Goal: Task Accomplishment & Management: Manage account settings

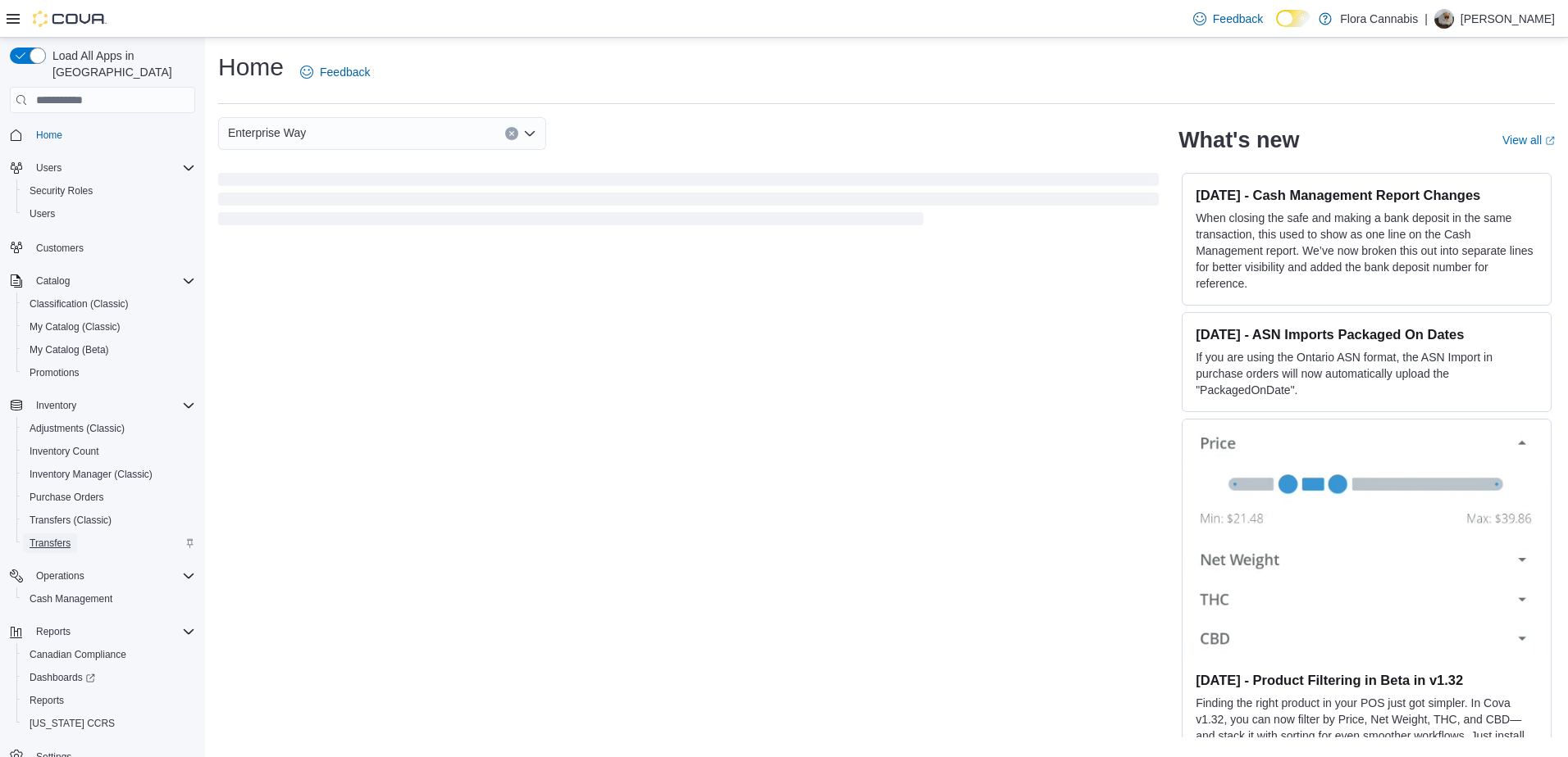
click at [70, 537] on span "Transfers" at bounding box center [50, 543] width 41 height 13
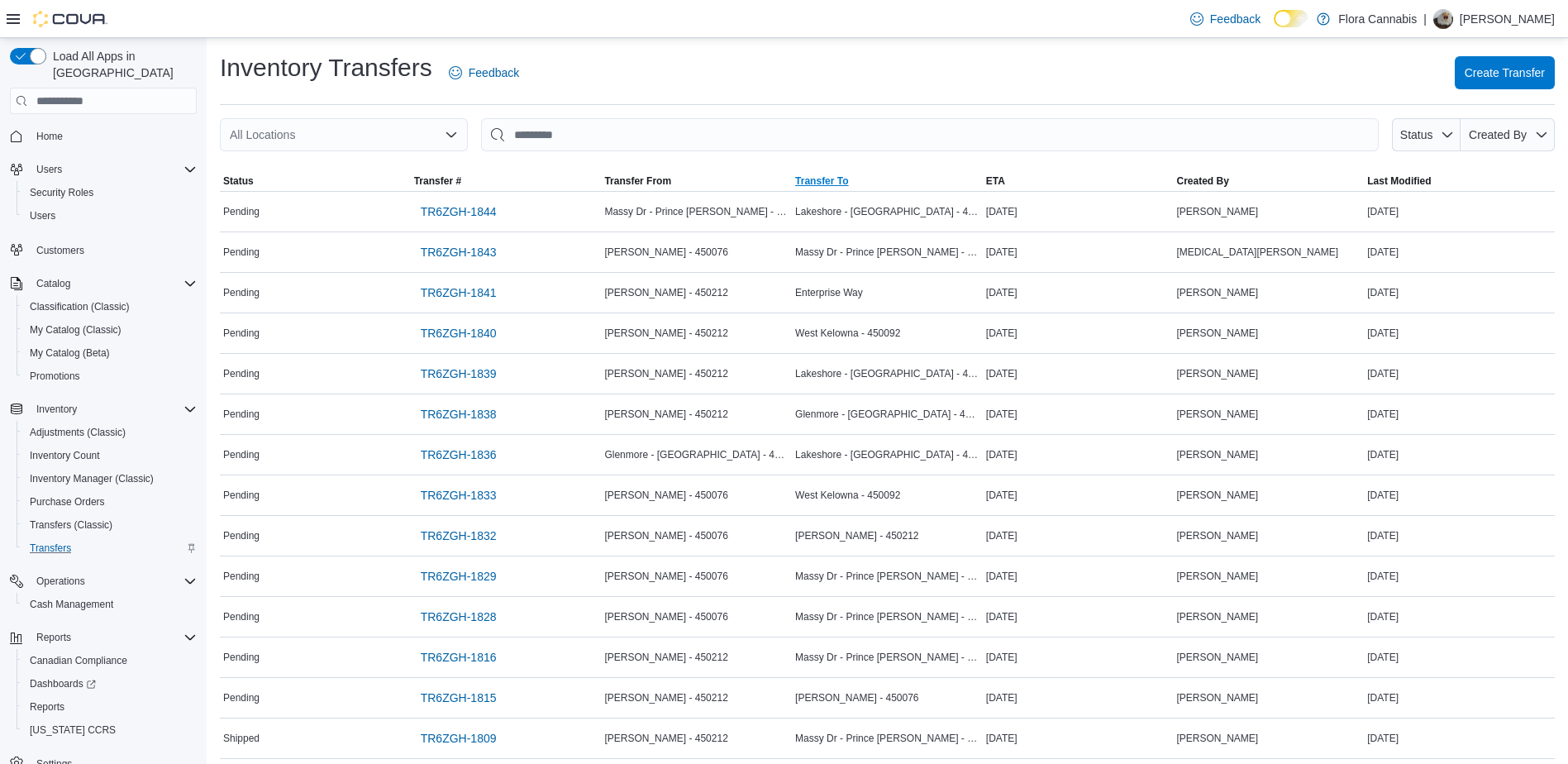
click at [848, 182] on span "Transfer To" at bounding box center [821, 181] width 53 height 13
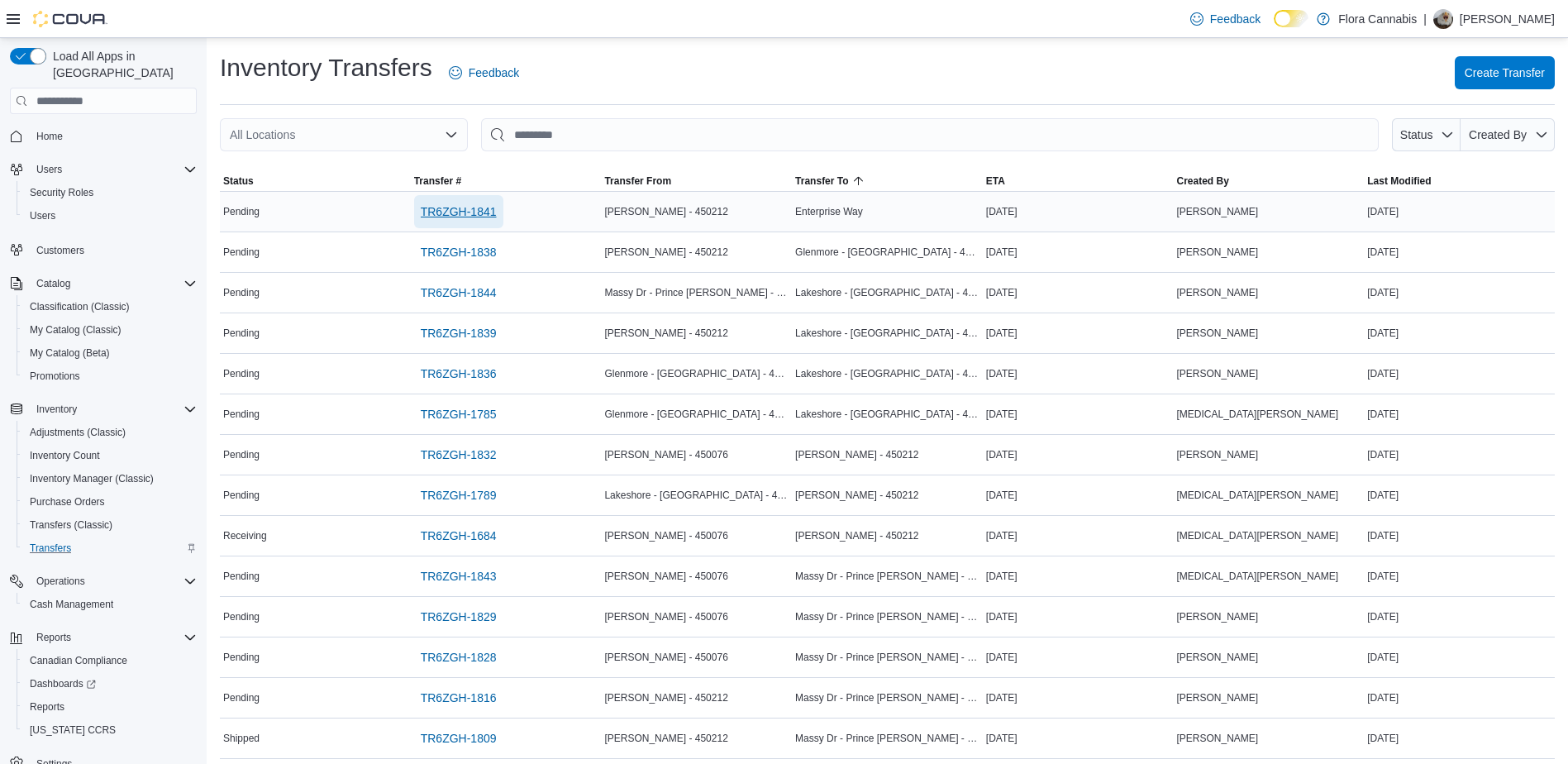
click at [481, 211] on span "TR6ZGH-1841" at bounding box center [458, 211] width 76 height 17
click at [1508, 68] on span "Create Transfer" at bounding box center [1505, 71] width 80 height 17
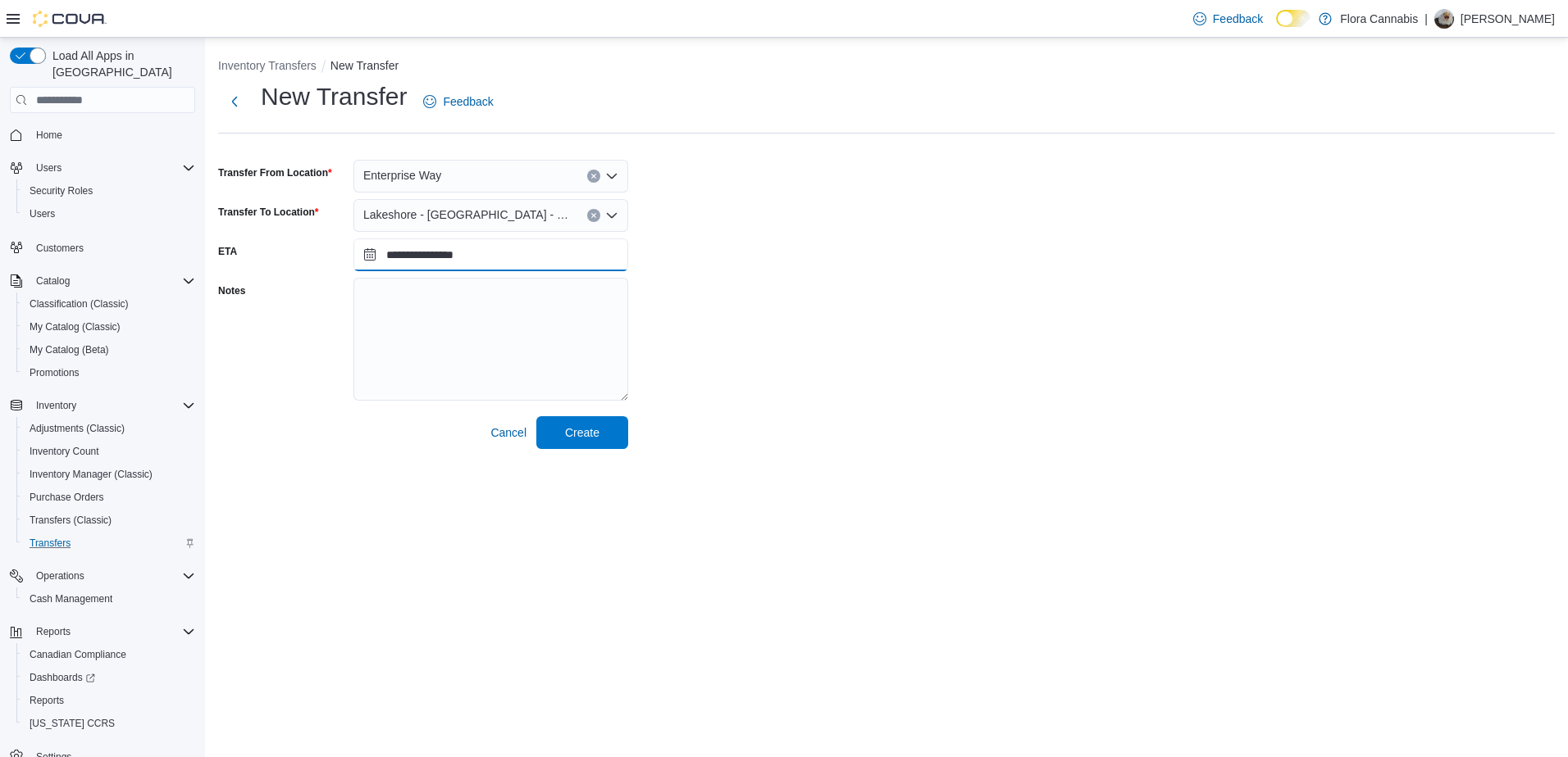
click at [448, 250] on input "**********" at bounding box center [490, 255] width 274 height 32
click at [668, 305] on div "**********" at bounding box center [886, 264] width 1337 height 369
click at [584, 440] on span "Create" at bounding box center [581, 432] width 34 height 17
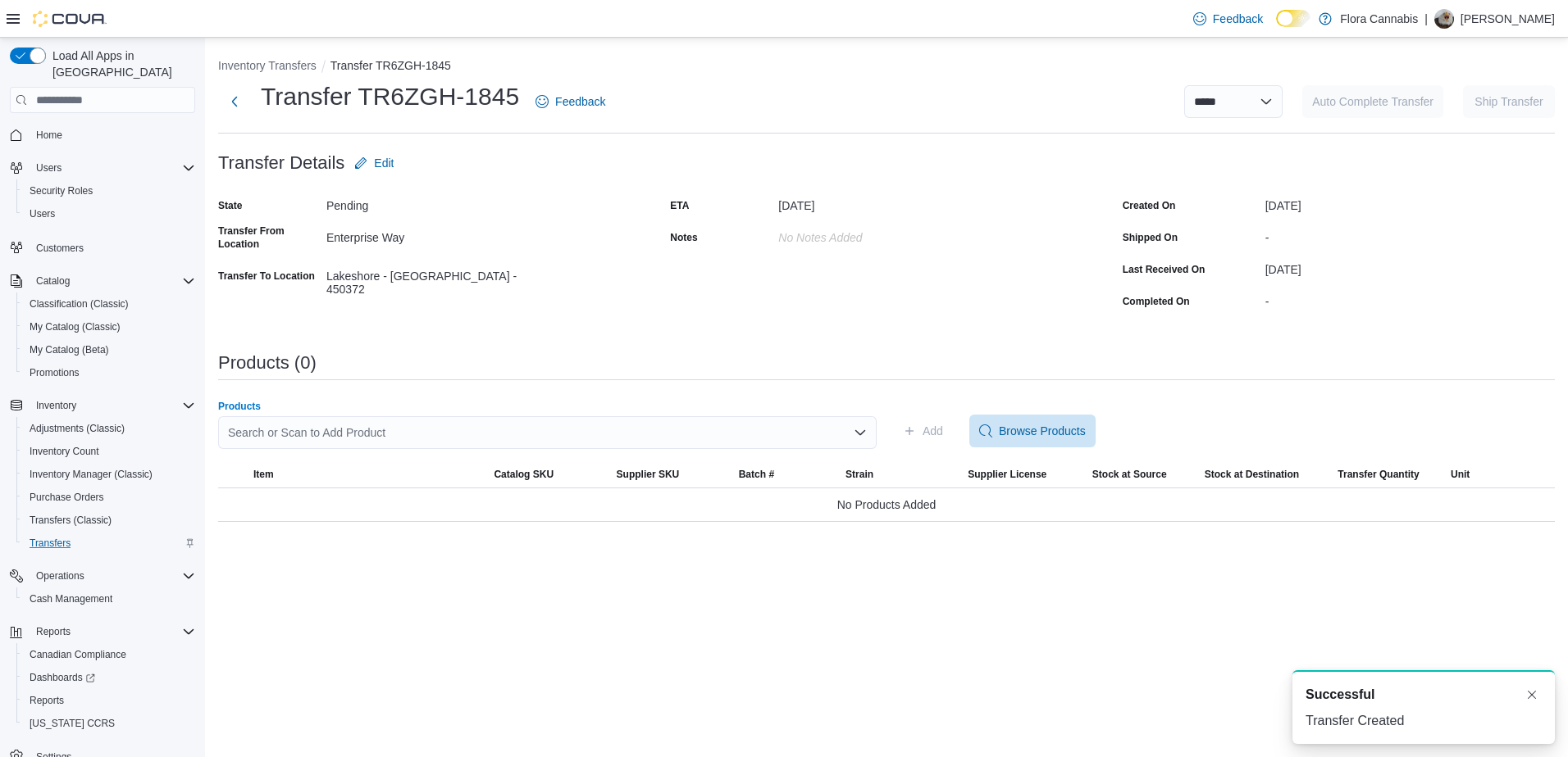
click at [686, 439] on div "Search or Scan to Add Product" at bounding box center [547, 433] width 658 height 32
click at [711, 121] on div "**********" at bounding box center [886, 101] width 1337 height 42
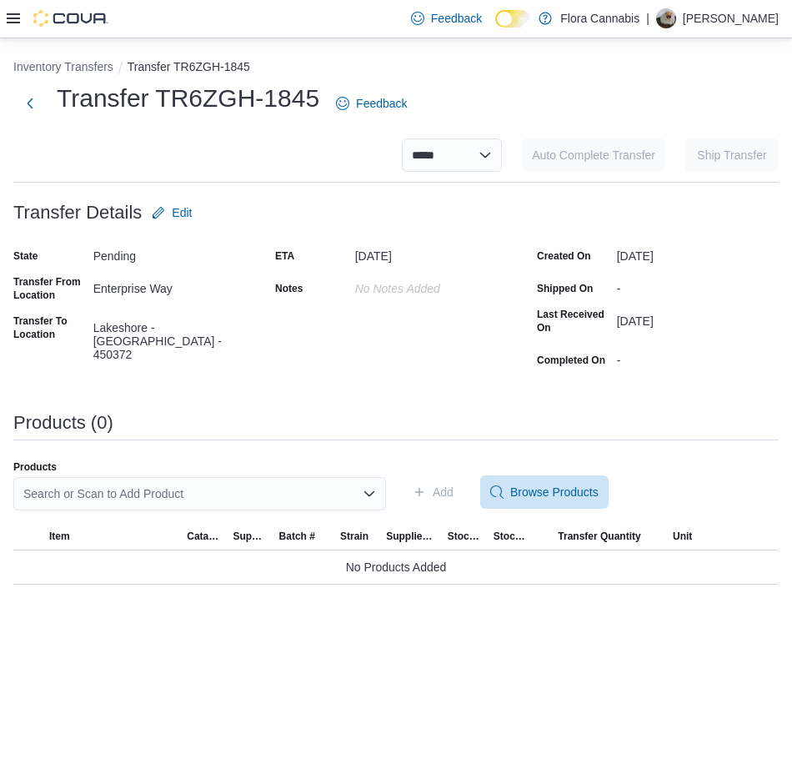
click at [643, 614] on div "**********" at bounding box center [396, 400] width 792 height 725
click at [363, 491] on icon "Open list of options" at bounding box center [369, 493] width 13 height 13
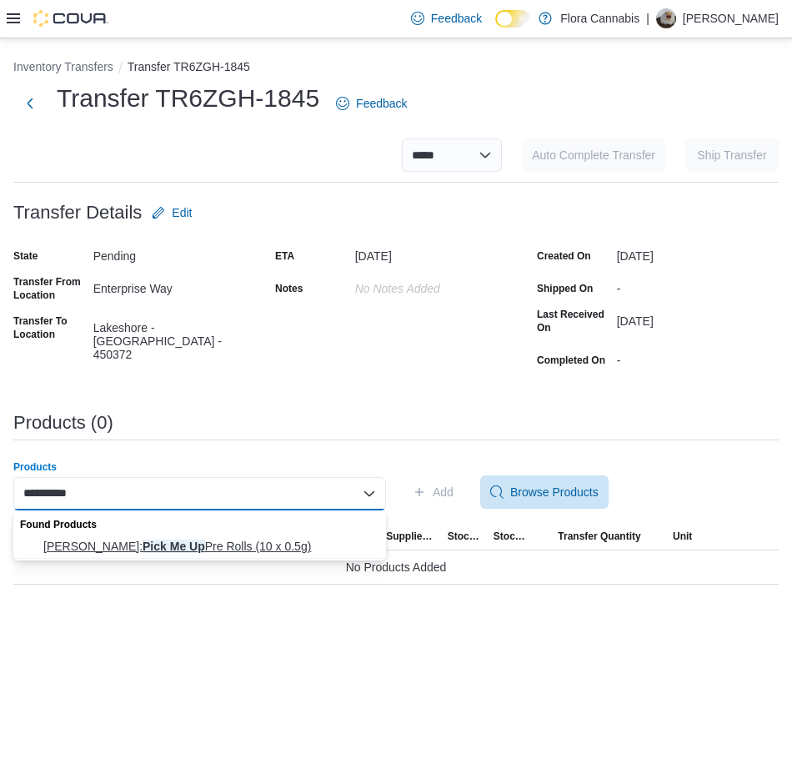
type input "**********"
click at [268, 544] on span "[PERSON_NAME]: Pick Me Up Pre Rolls (10 x 0.5g)" at bounding box center [209, 546] width 333 height 17
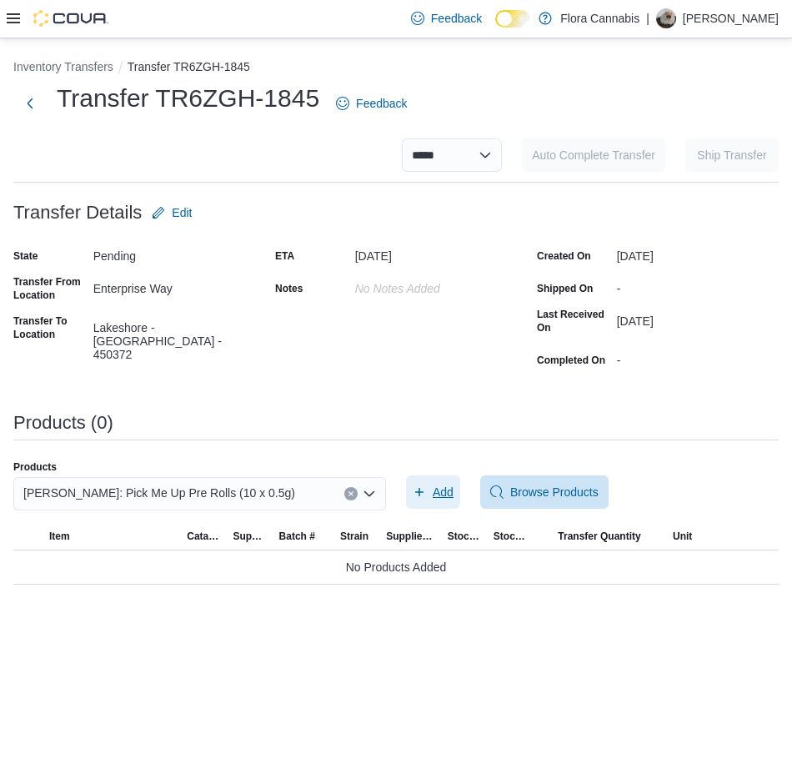
click at [426, 496] on span "Add" at bounding box center [433, 491] width 41 height 33
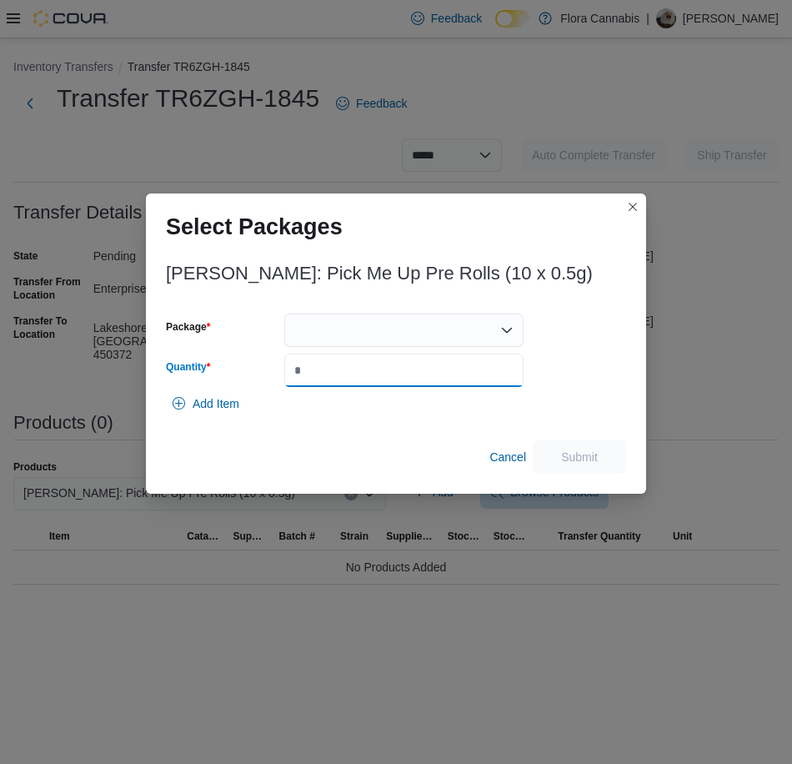
click at [366, 357] on input "Quantity" at bounding box center [403, 369] width 239 height 33
click at [358, 339] on div at bounding box center [403, 329] width 239 height 33
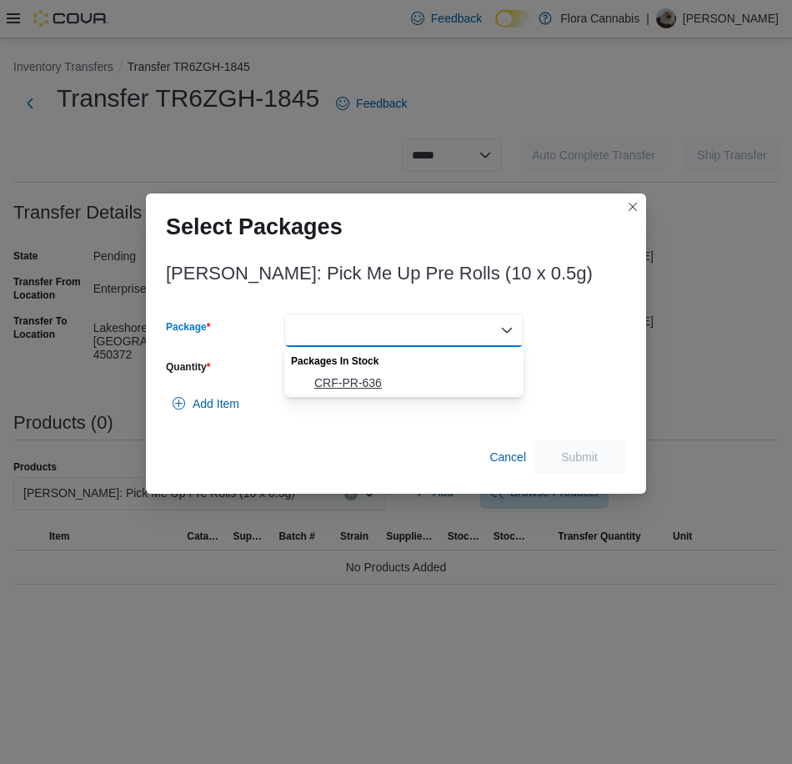
click at [342, 383] on span "CRF-PR-636" at bounding box center [413, 382] width 199 height 17
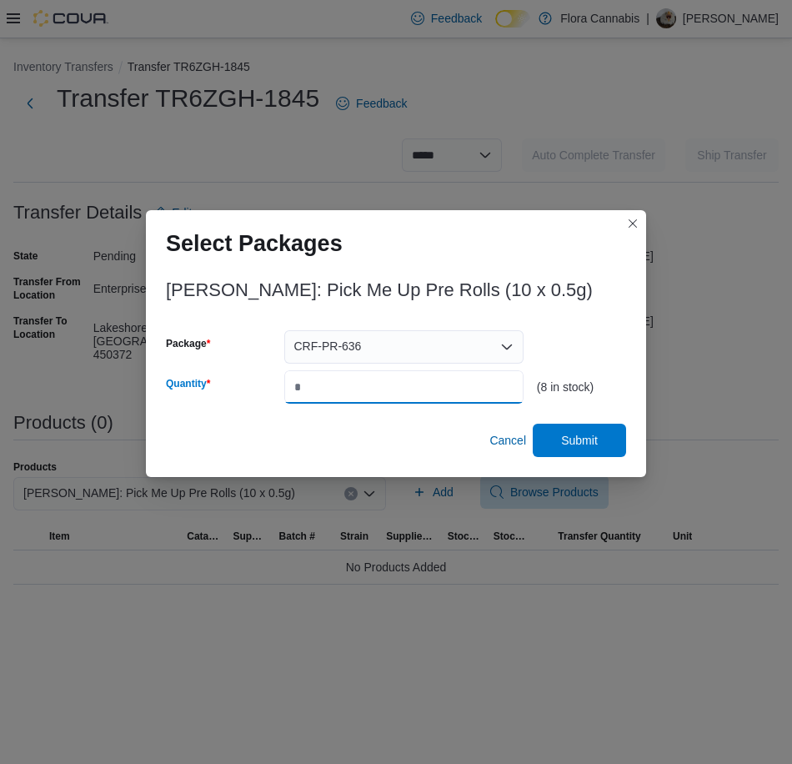
click at [334, 390] on input "*" at bounding box center [403, 386] width 239 height 33
type input "*"
click at [588, 434] on span "Submit" at bounding box center [579, 439] width 37 height 17
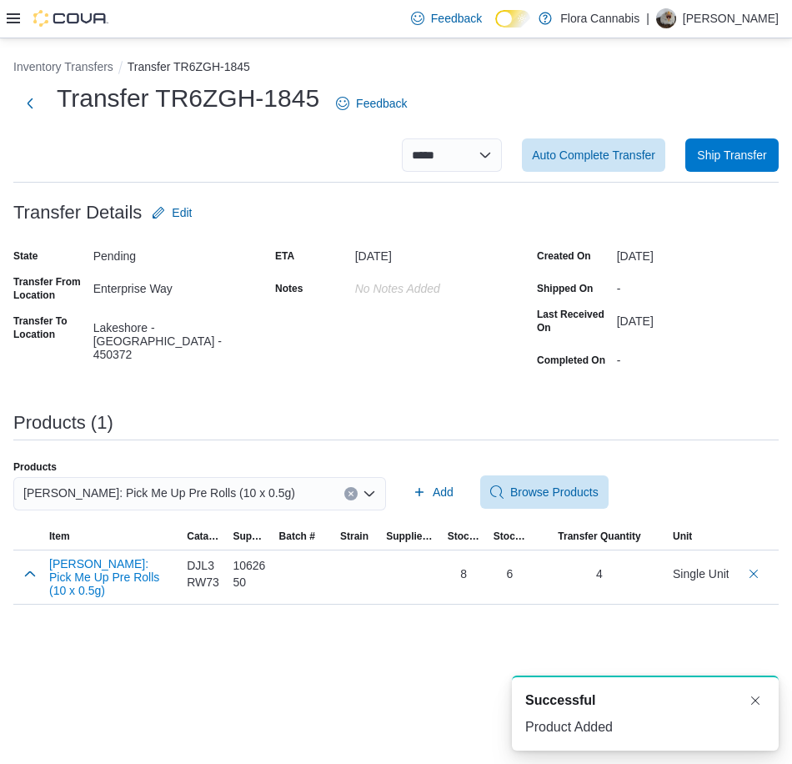
click at [353, 496] on icon "Clear input" at bounding box center [351, 493] width 7 height 7
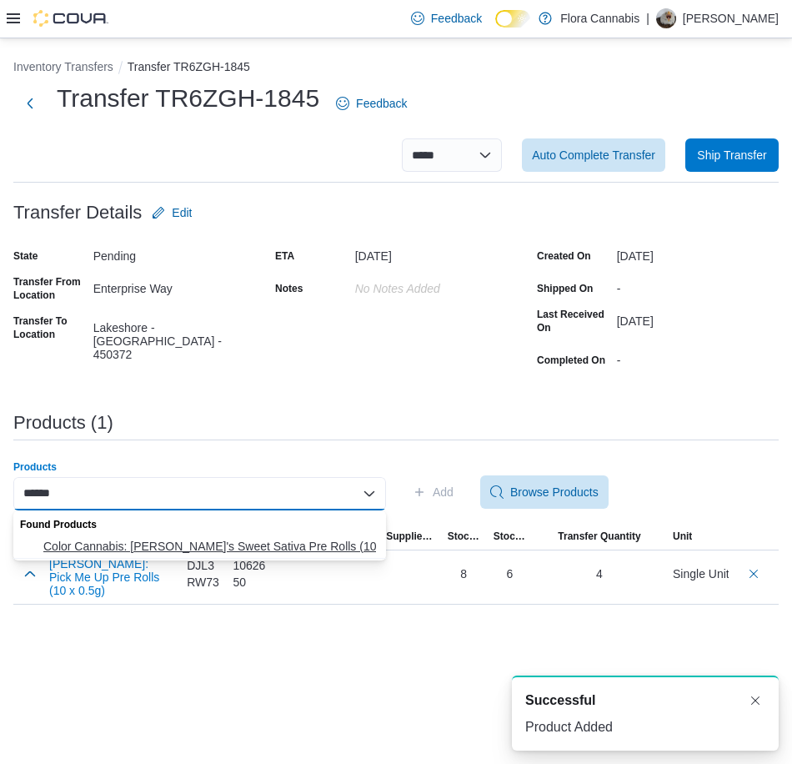
type input "******"
click at [288, 547] on span "Color Cannabis: [PERSON_NAME]'s Sweet Sativa Pre Rolls (10 x 0.35g)" at bounding box center [209, 546] width 333 height 17
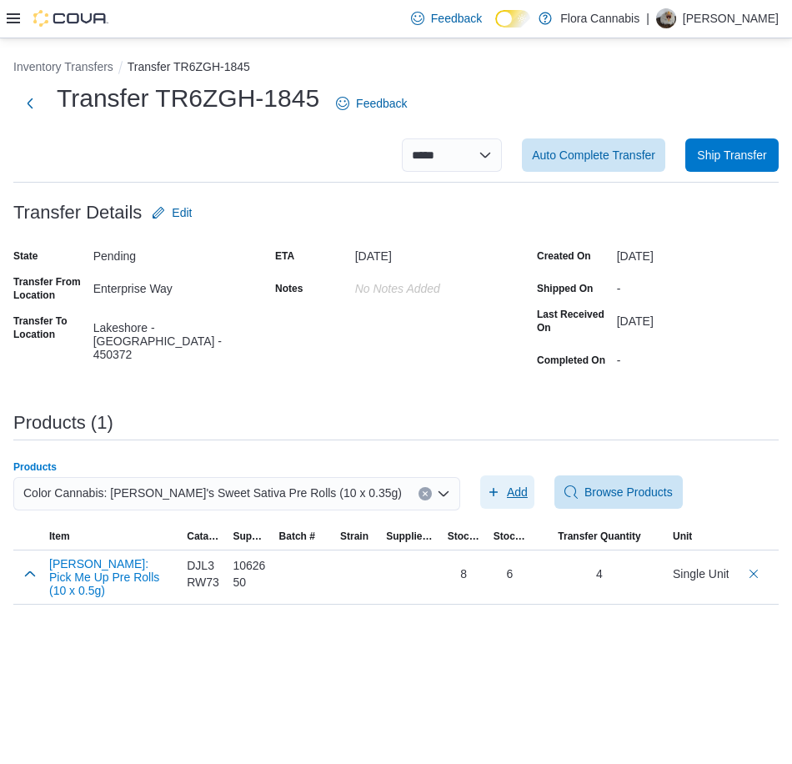
click at [507, 492] on span "Add" at bounding box center [517, 492] width 21 height 17
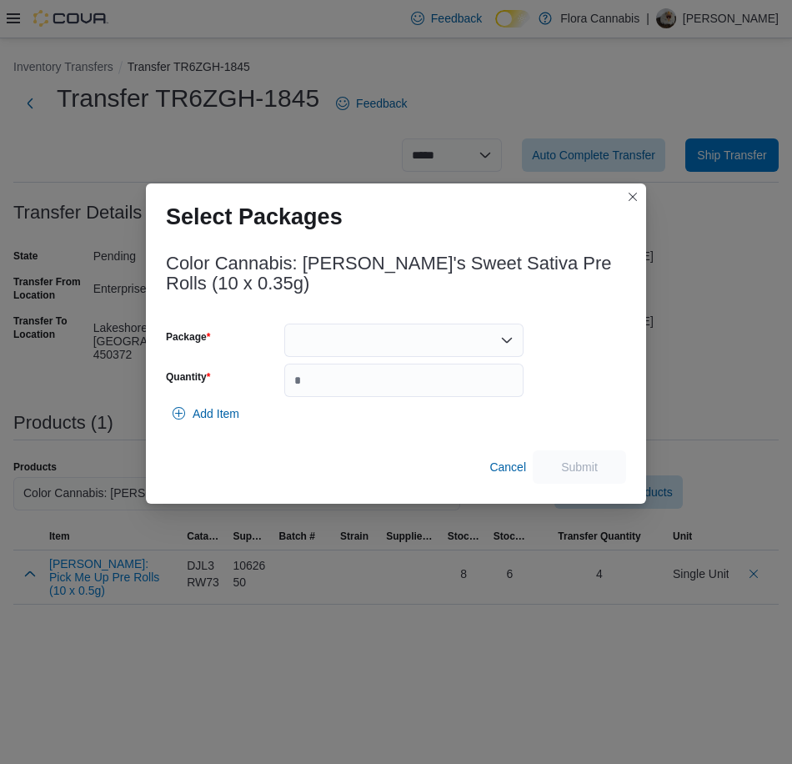
click at [301, 332] on input "Package" at bounding box center [302, 340] width 2 height 20
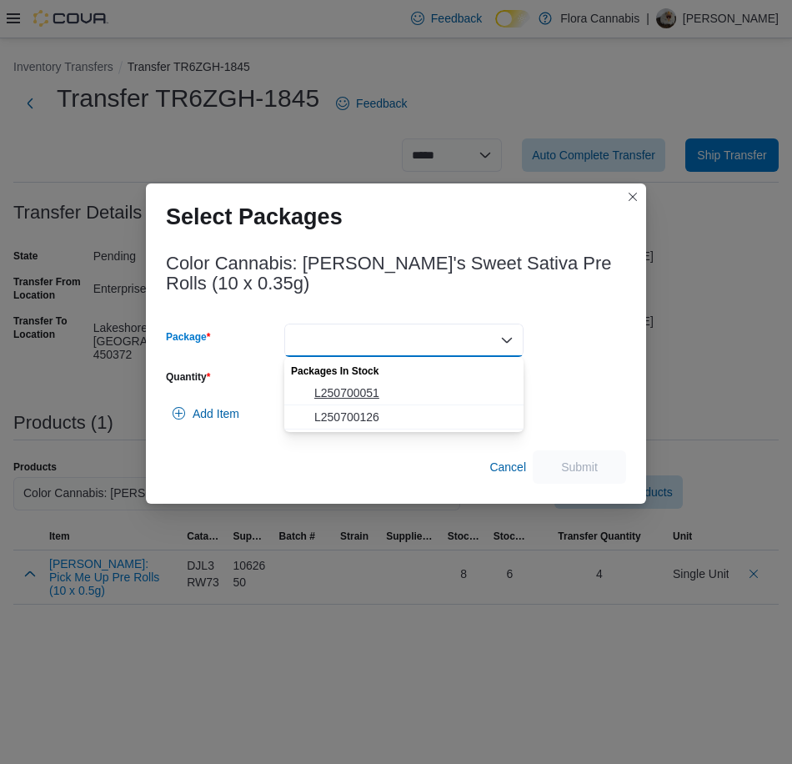
click at [361, 392] on span "L250700051" at bounding box center [413, 392] width 199 height 17
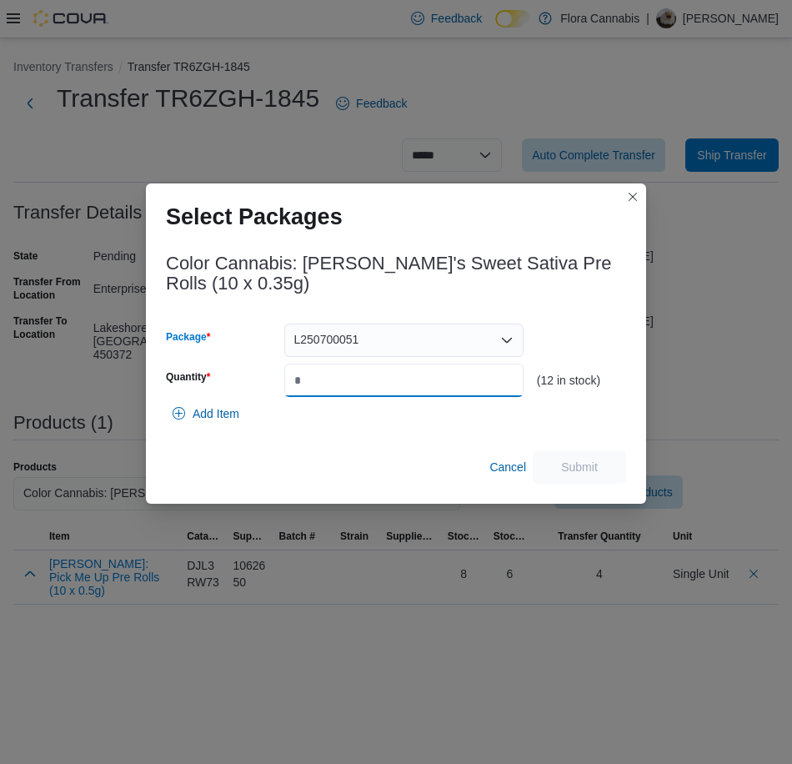
click at [389, 384] on input "Quantity" at bounding box center [403, 379] width 239 height 33
type input "**"
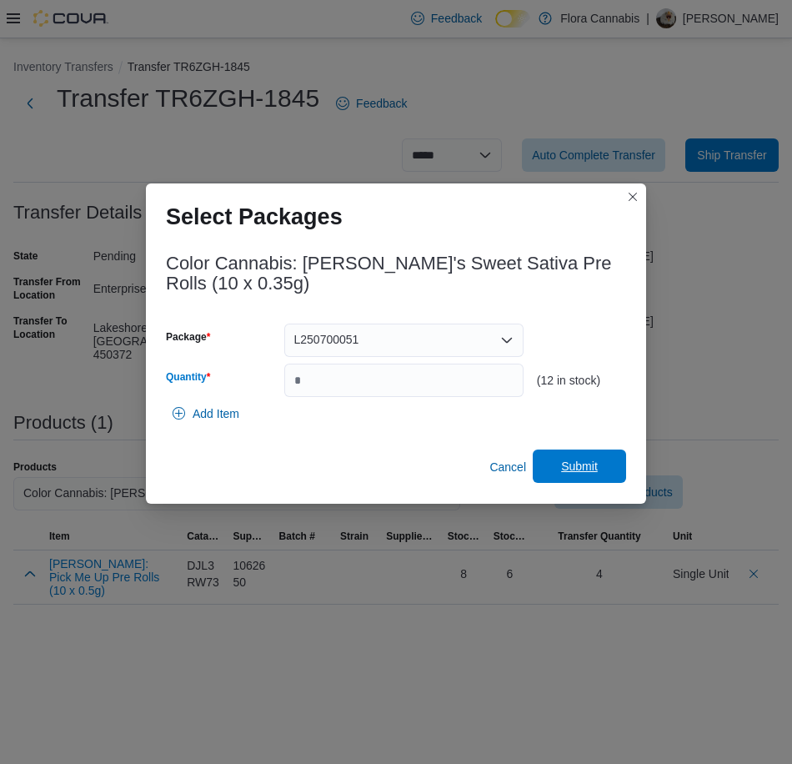
click at [605, 470] on span "Submit" at bounding box center [579, 465] width 73 height 33
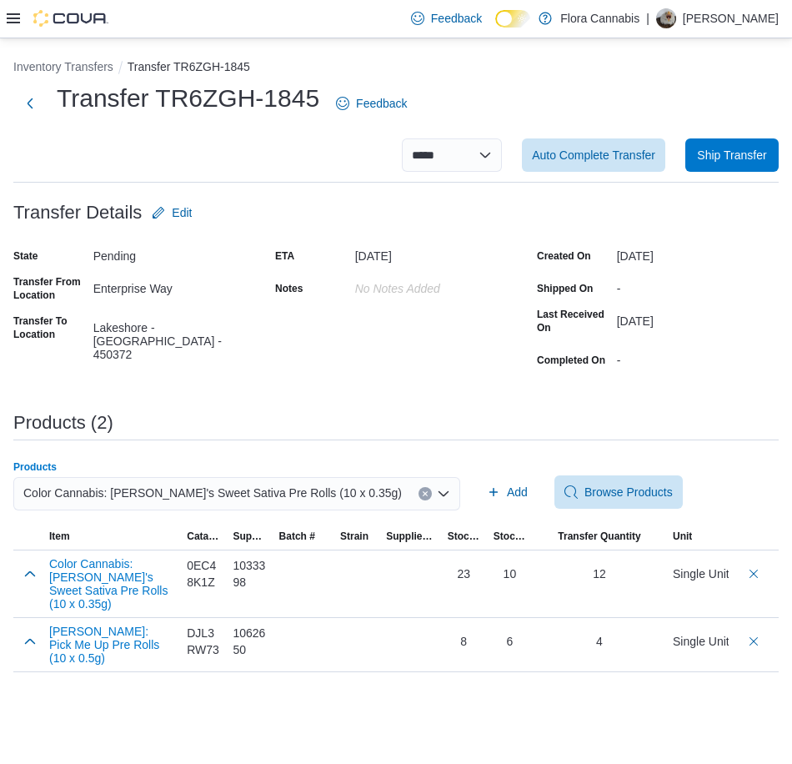
click at [422, 492] on icon "Clear input" at bounding box center [425, 493] width 7 height 7
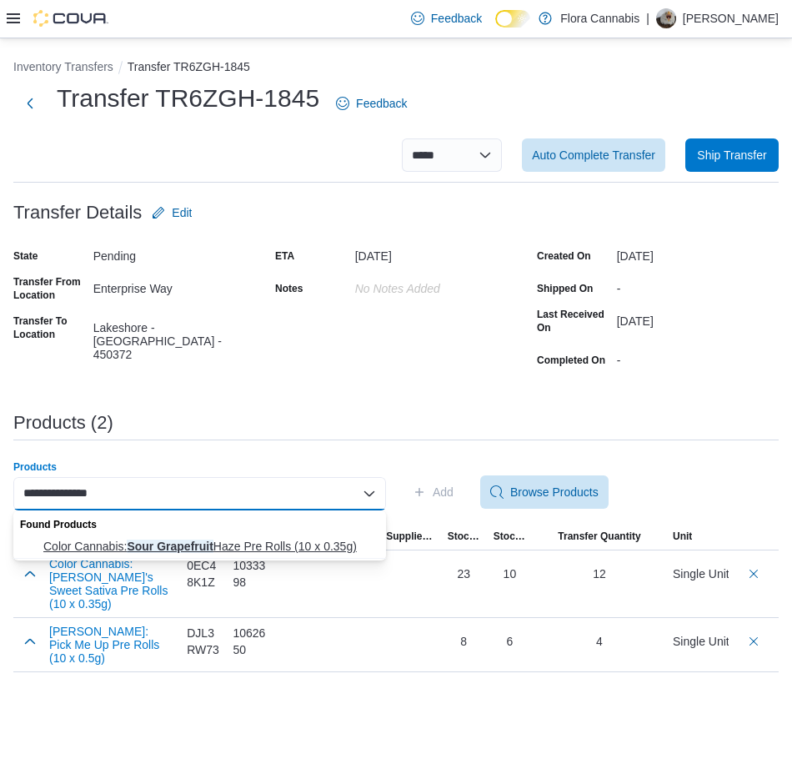
type input "**********"
click at [254, 544] on span "Color Cannabis: Sour Grapefruit Haze Pre Rolls (10 x 0.35g)" at bounding box center [209, 546] width 333 height 17
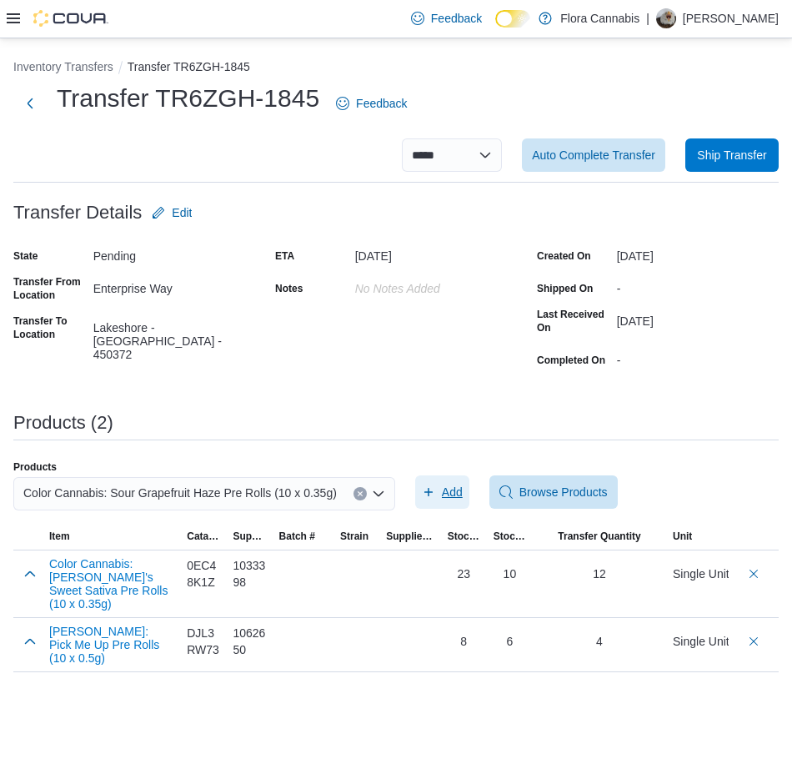
click at [429, 499] on span "Add" at bounding box center [442, 491] width 41 height 33
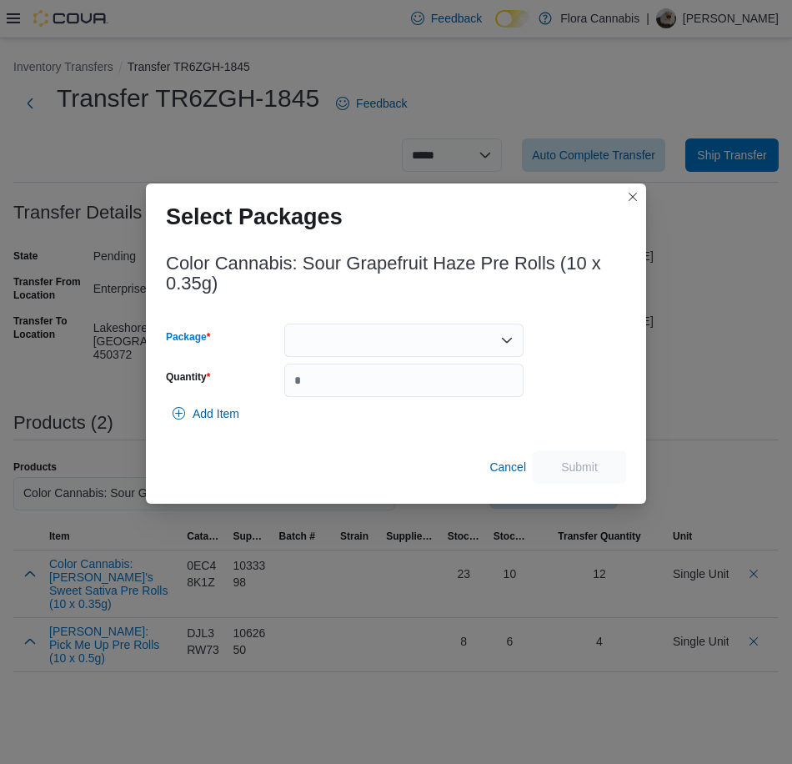
click at [343, 348] on div at bounding box center [403, 339] width 239 height 33
click at [344, 385] on span "L250700061" at bounding box center [413, 392] width 199 height 17
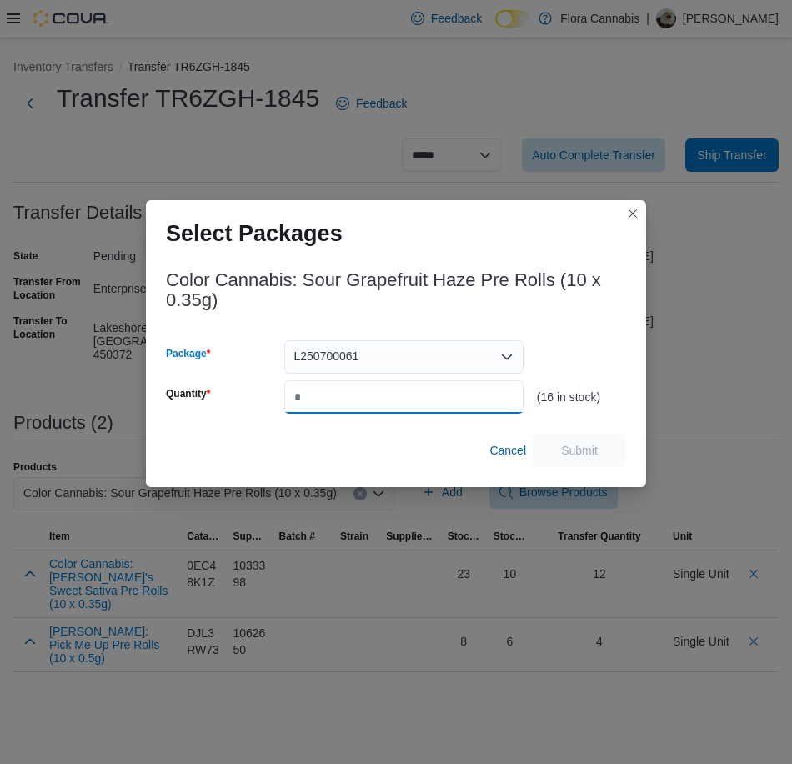
click at [338, 395] on input "Quantity" at bounding box center [403, 396] width 239 height 33
type input "*"
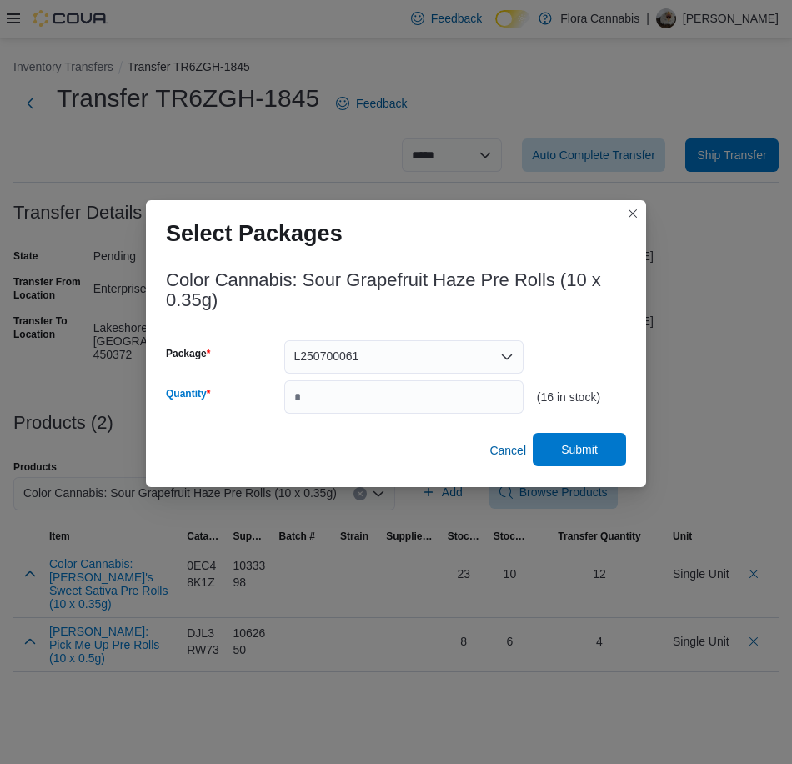
click at [585, 456] on span "Submit" at bounding box center [579, 449] width 37 height 17
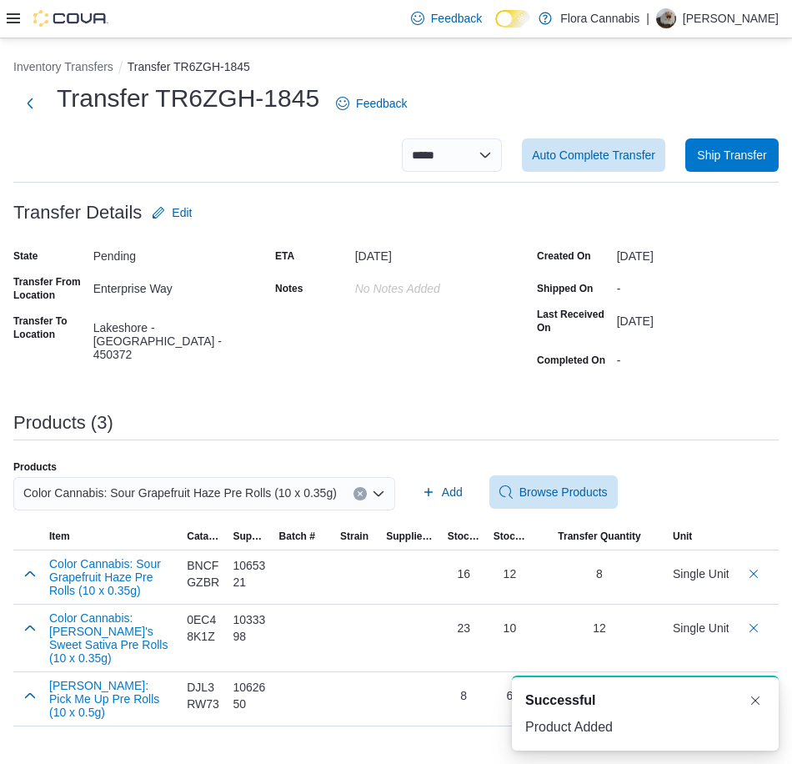
click at [357, 491] on icon "Clear input" at bounding box center [360, 493] width 7 height 7
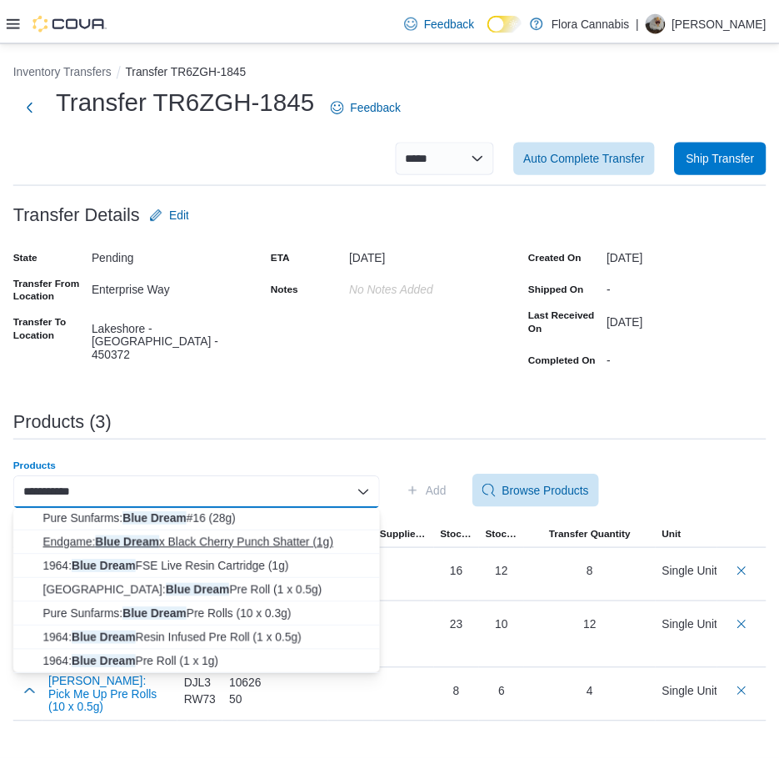
scroll to position [75, 0]
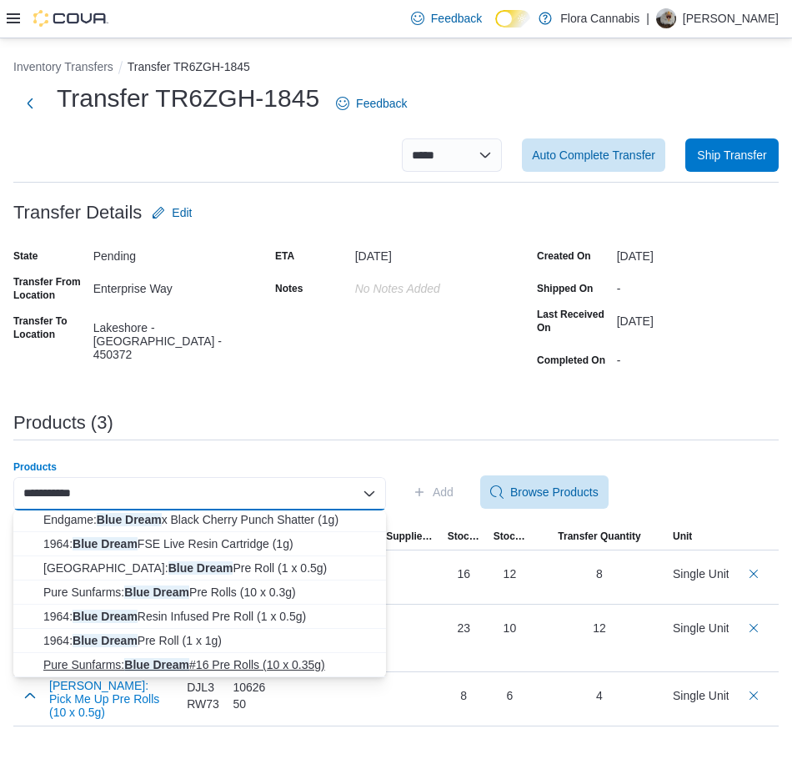
type input "**********"
click at [231, 665] on span "Pure Sunfarms: Blue Dream #16 Pre Rolls (10 x 0.35g)" at bounding box center [209, 664] width 333 height 17
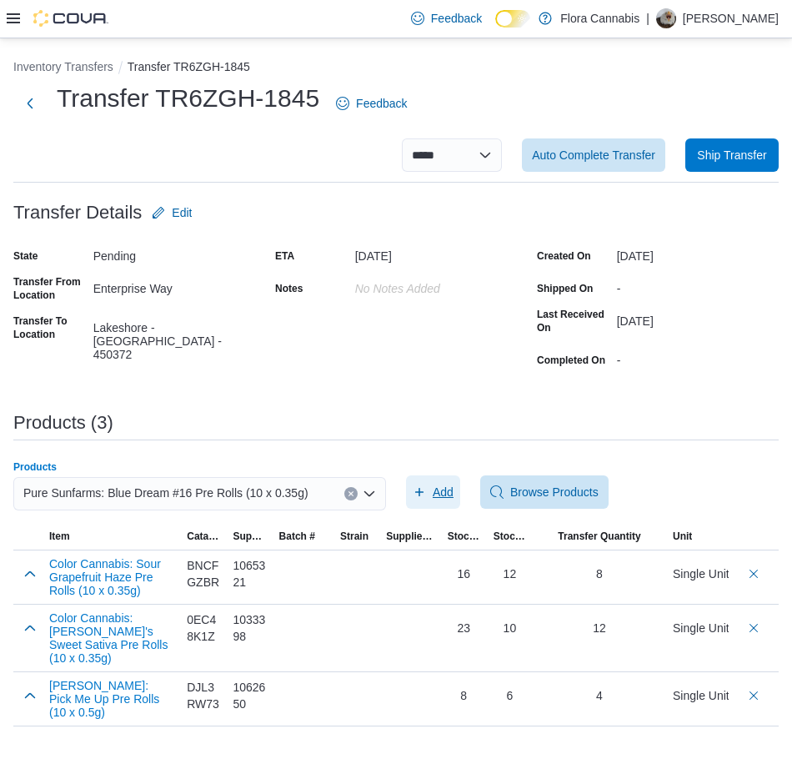
click at [434, 494] on span "Add" at bounding box center [443, 492] width 21 height 17
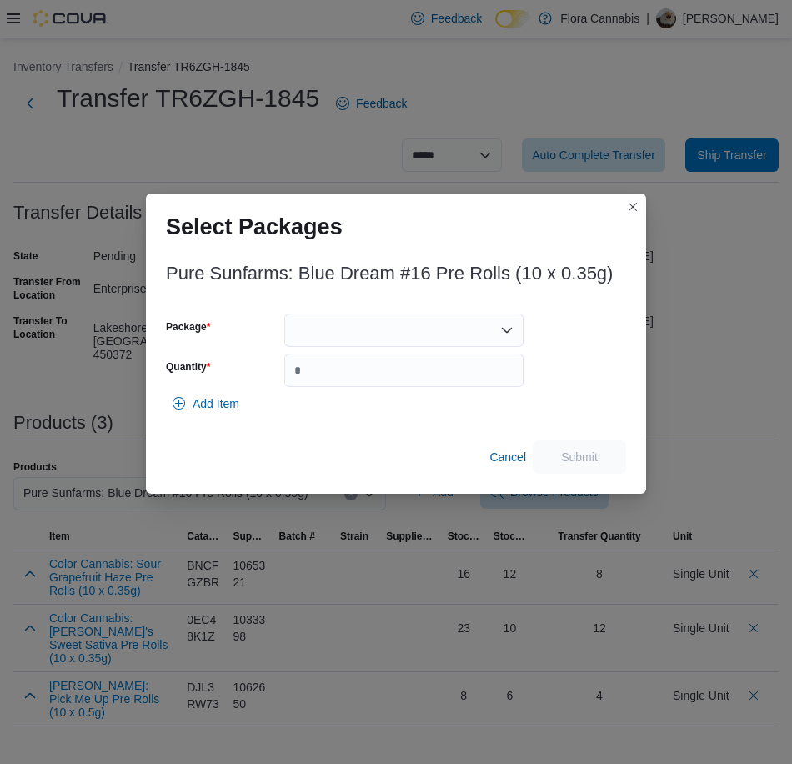
click at [395, 332] on div at bounding box center [403, 329] width 239 height 33
click at [386, 375] on span "00009443" at bounding box center [413, 382] width 199 height 17
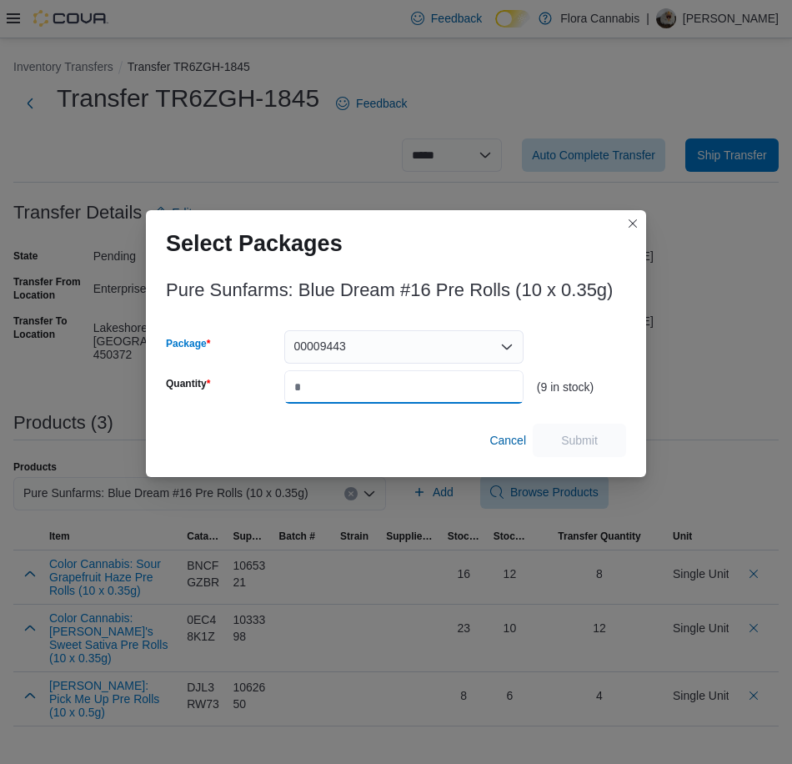
click at [378, 384] on input "Quantity" at bounding box center [403, 386] width 239 height 33
type input "*"
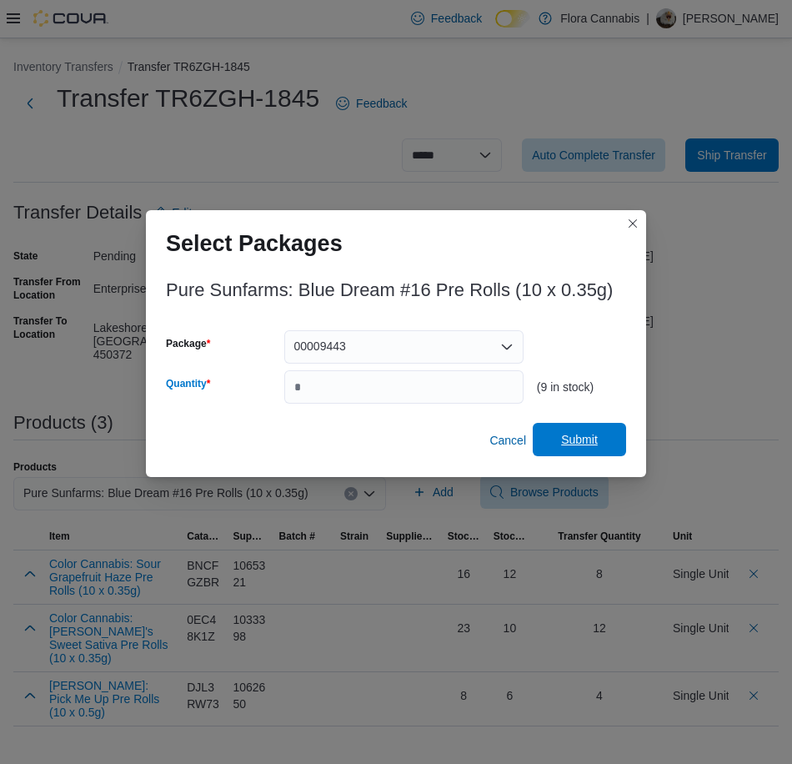
click at [583, 439] on span "Submit" at bounding box center [579, 439] width 37 height 17
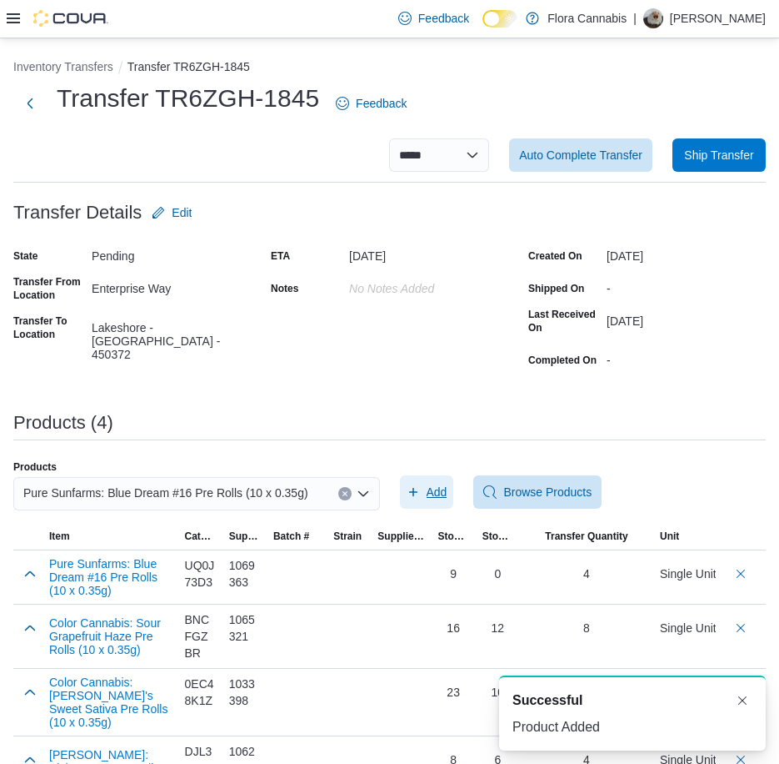
scroll to position [0, 0]
click at [348, 494] on icon "Clear input" at bounding box center [345, 493] width 7 height 7
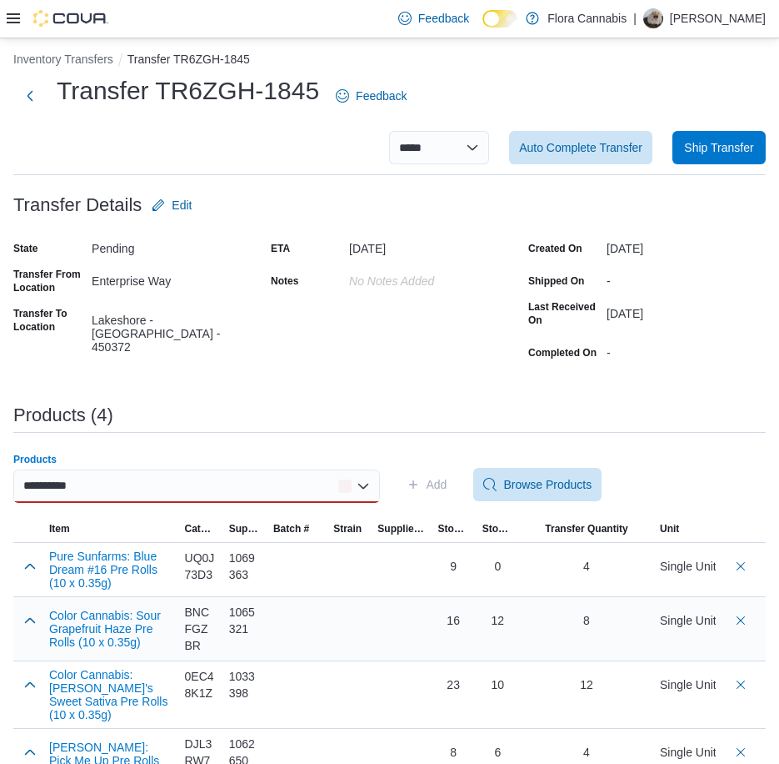
scroll to position [10, 0]
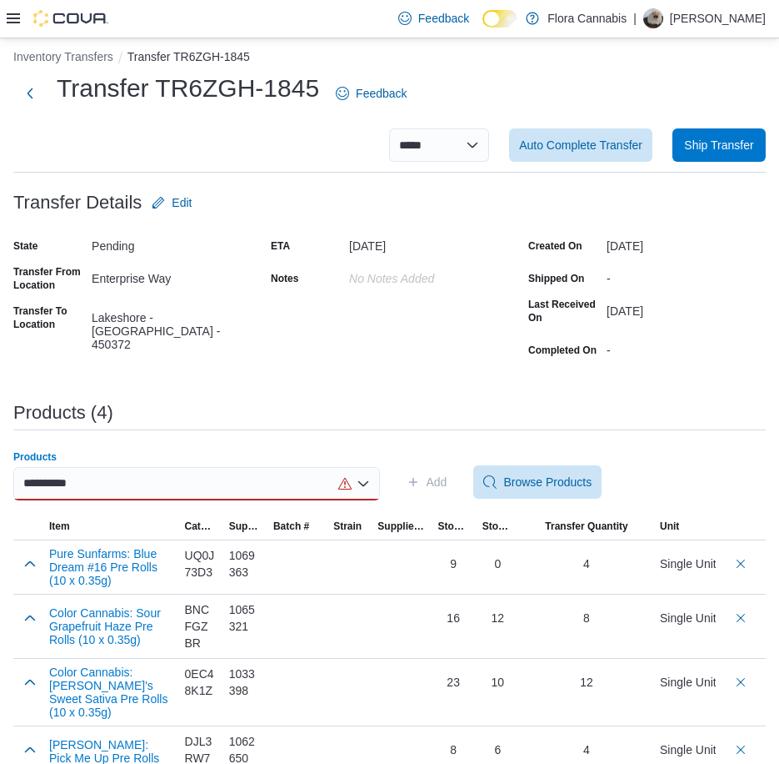
type input "**********"
click at [197, 484] on div "**********" at bounding box center [196, 483] width 367 height 33
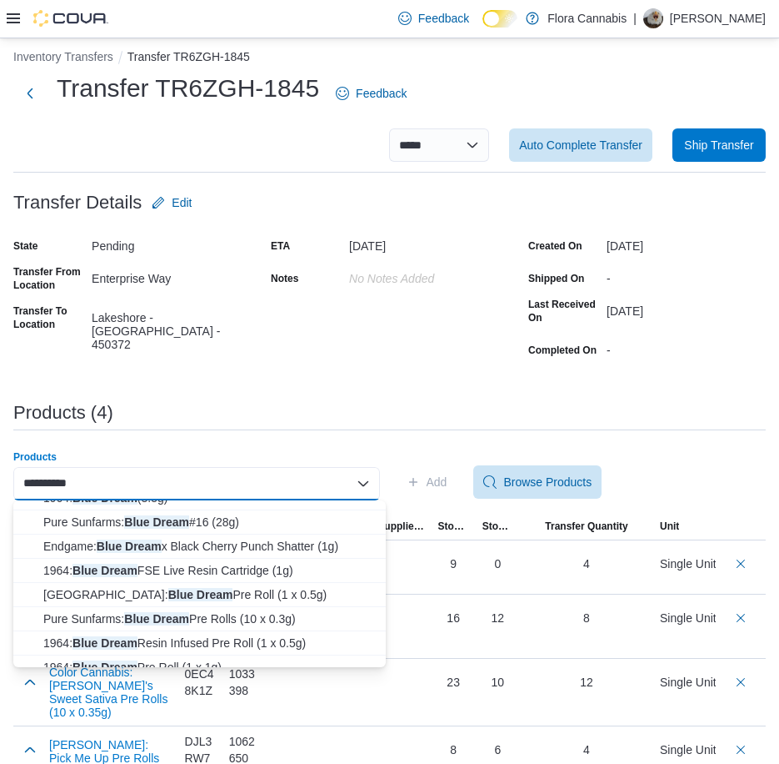
scroll to position [75, 0]
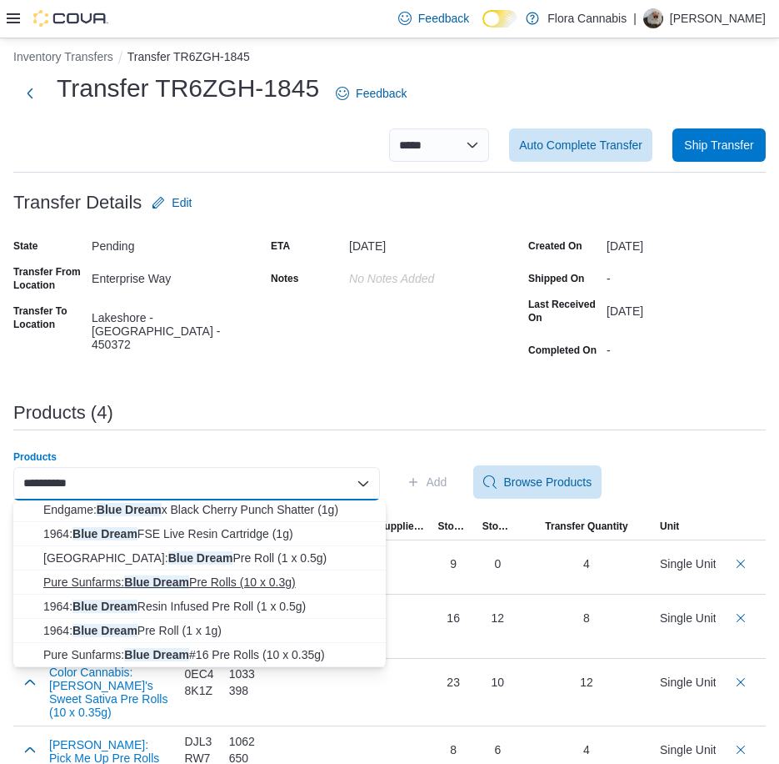
click at [207, 585] on span "Pure Sunfarms: Blue Dream Pre Rolls (10 x 0.3g)" at bounding box center [209, 582] width 333 height 17
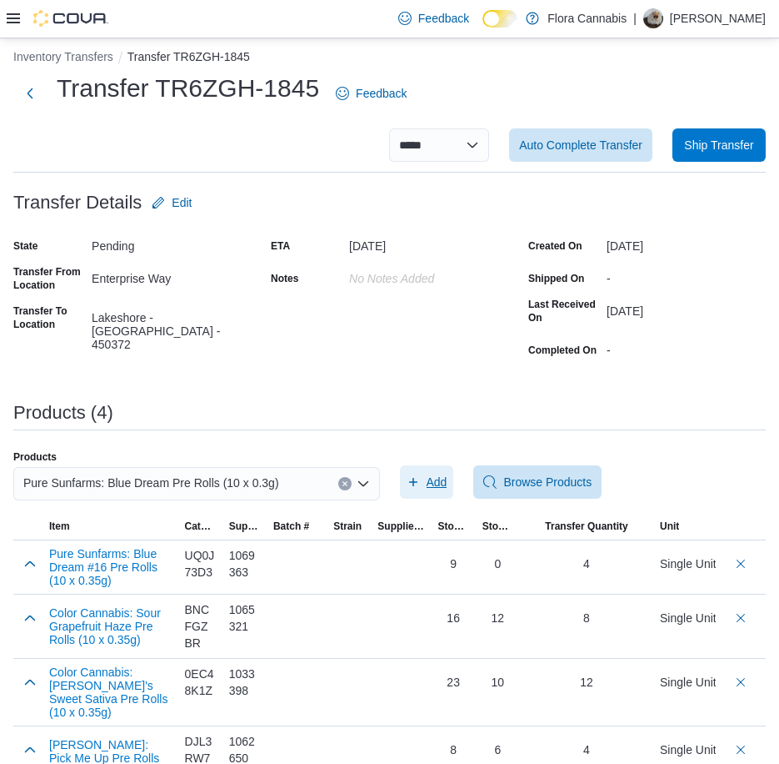
click at [448, 483] on span "Add" at bounding box center [437, 482] width 21 height 17
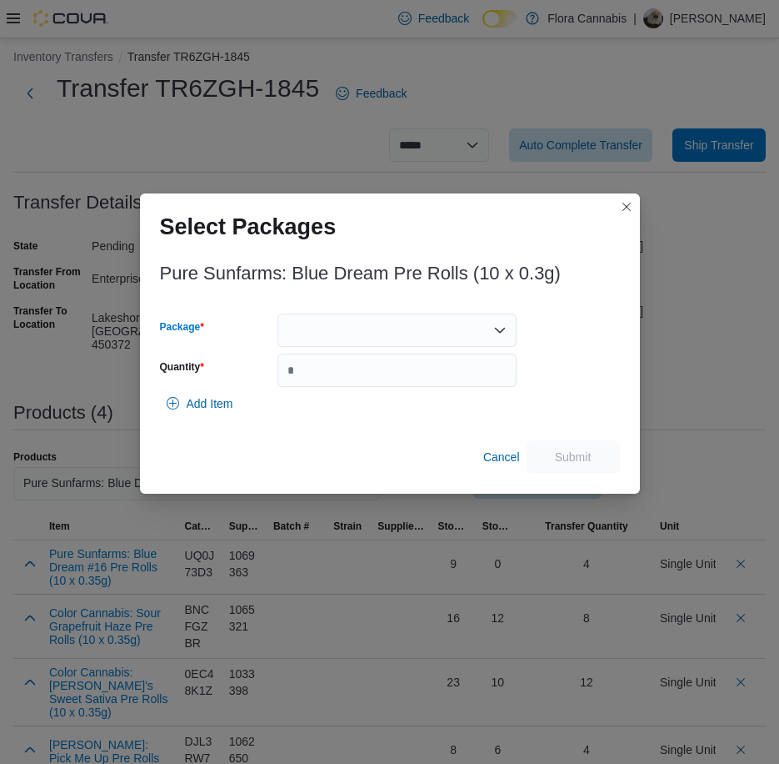
click at [472, 333] on div at bounding box center [397, 329] width 239 height 33
click at [393, 368] on div "Packages In Stock" at bounding box center [397, 359] width 239 height 24
click at [384, 376] on span "00009449" at bounding box center [407, 382] width 199 height 17
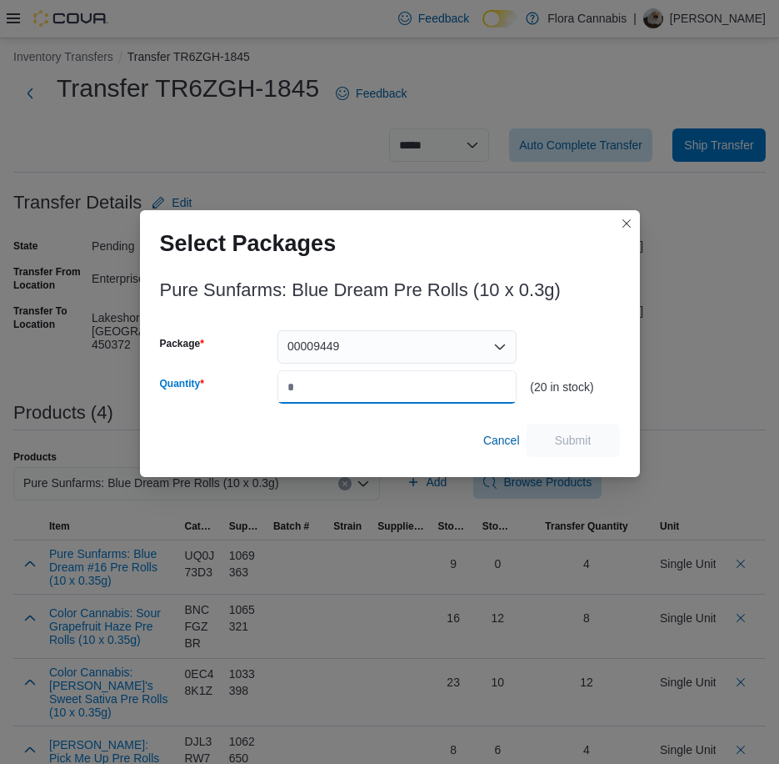
click at [383, 395] on input "Quantity" at bounding box center [397, 386] width 239 height 33
type input "**"
click at [594, 426] on span "Submit" at bounding box center [573, 439] width 73 height 33
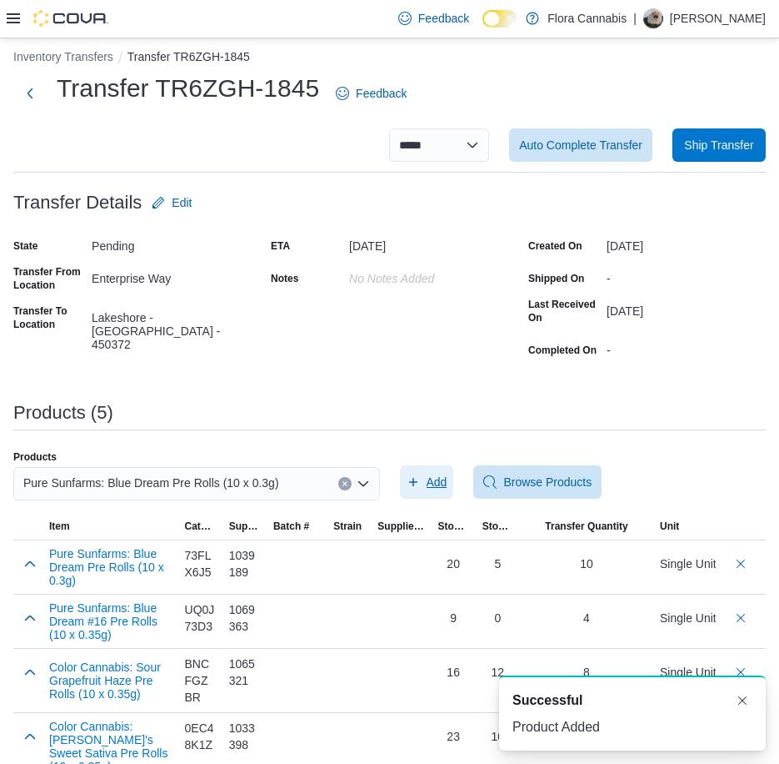
scroll to position [0, 0]
click at [348, 477] on button "Clear input" at bounding box center [344, 483] width 13 height 13
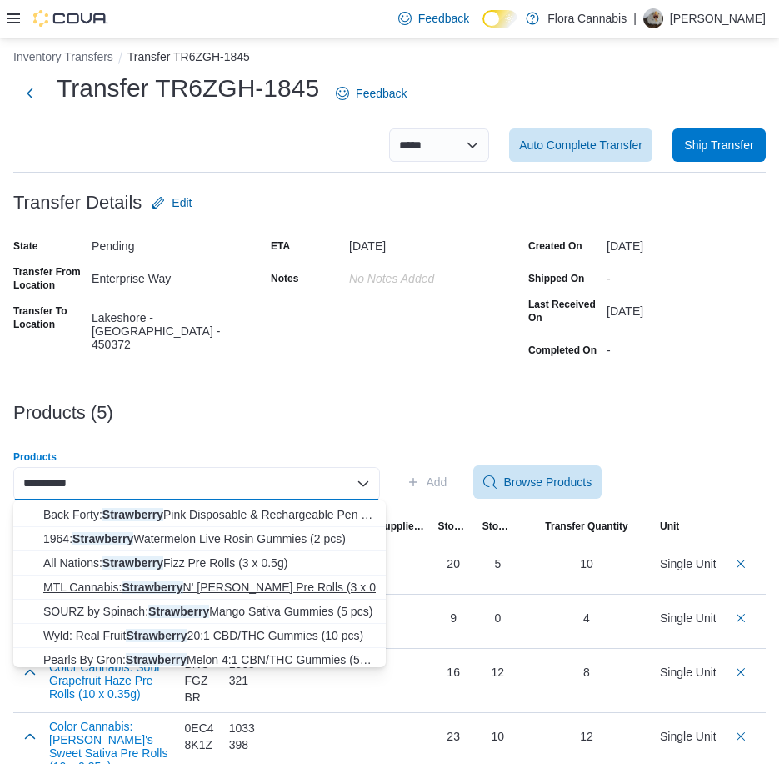
scroll to position [244, 0]
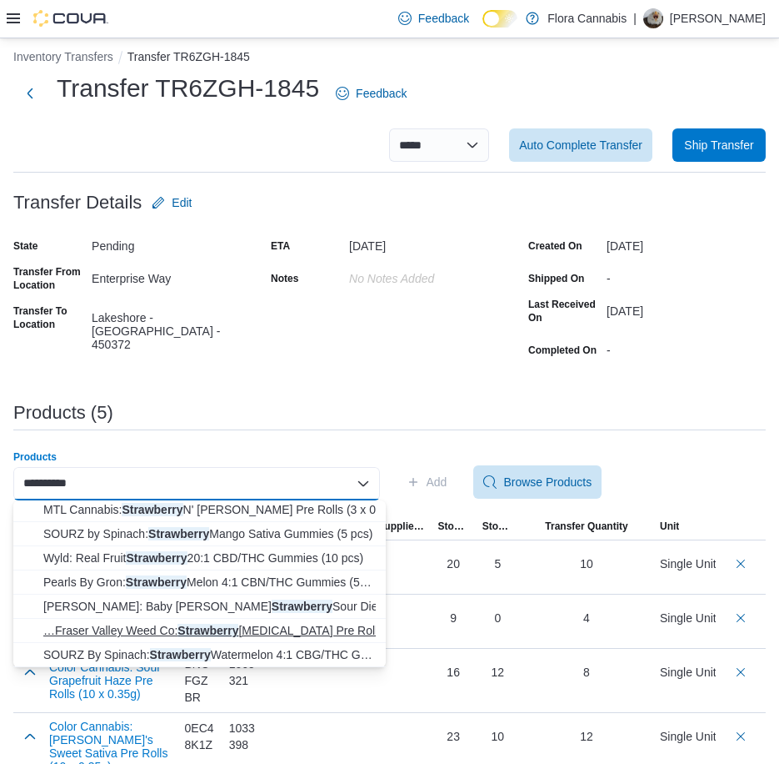
type input "**********"
click at [237, 634] on span "…Fraser Valley Weed Co: Strawberry [MEDICAL_DATA] Pre Rolls (10 … The Original …" at bounding box center [209, 630] width 333 height 17
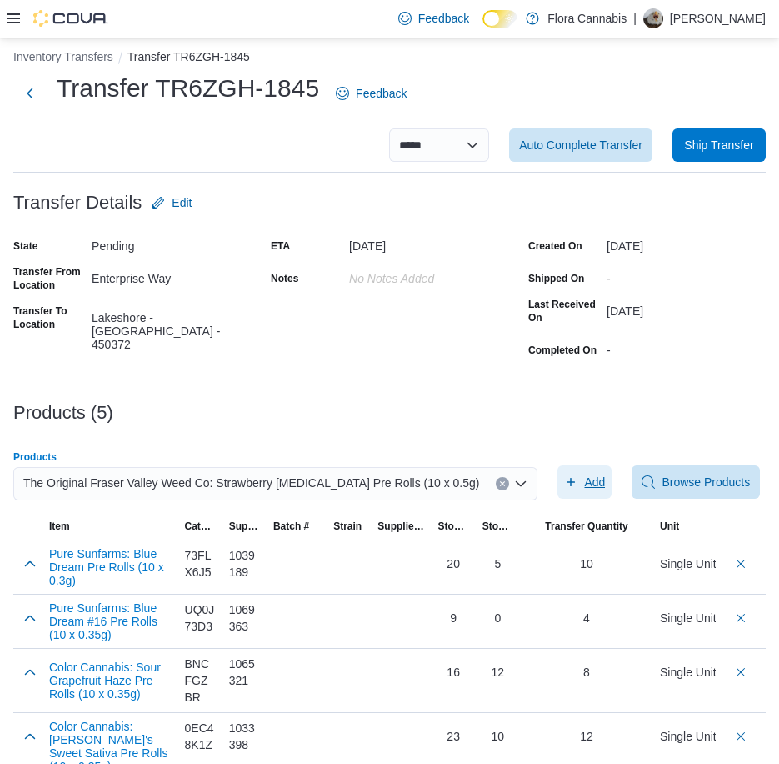
click at [564, 489] on span "Add" at bounding box center [584, 481] width 41 height 33
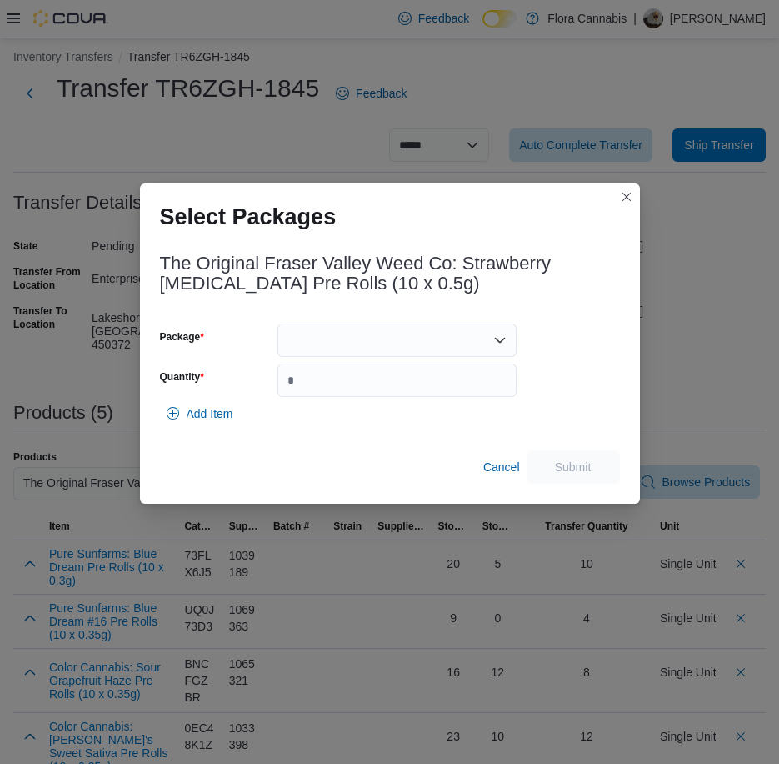
click at [350, 346] on div at bounding box center [397, 339] width 239 height 33
click at [330, 386] on span "00009319" at bounding box center [407, 392] width 199 height 17
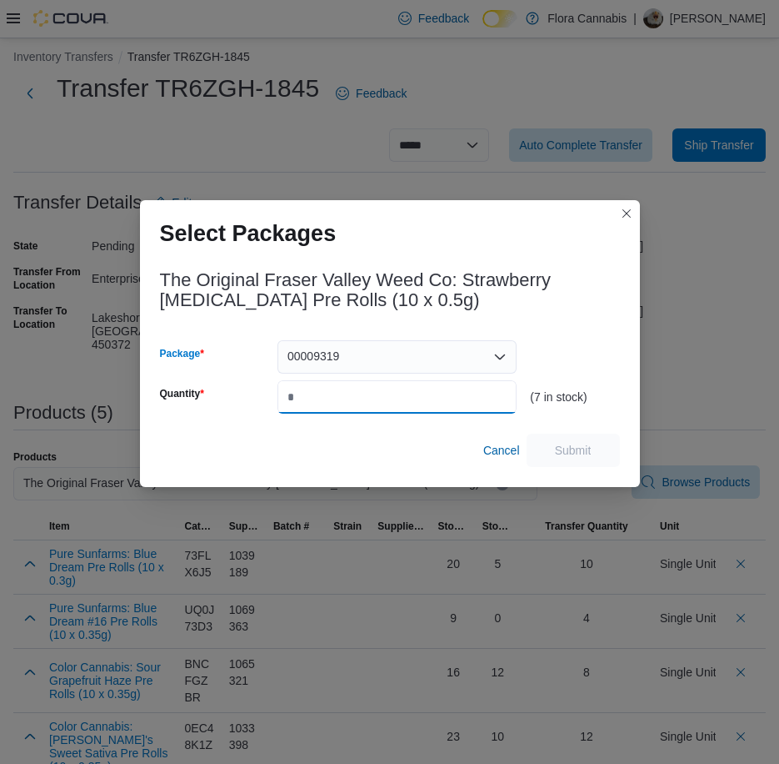
click at [336, 397] on input "Quantity" at bounding box center [397, 396] width 239 height 33
type input "*"
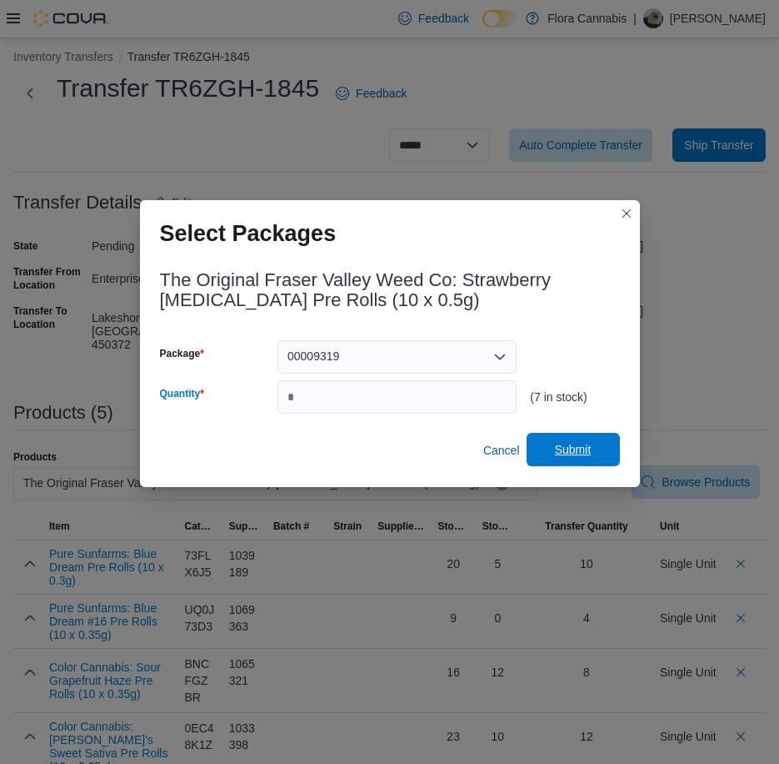
click at [589, 447] on span "Submit" at bounding box center [573, 449] width 37 height 17
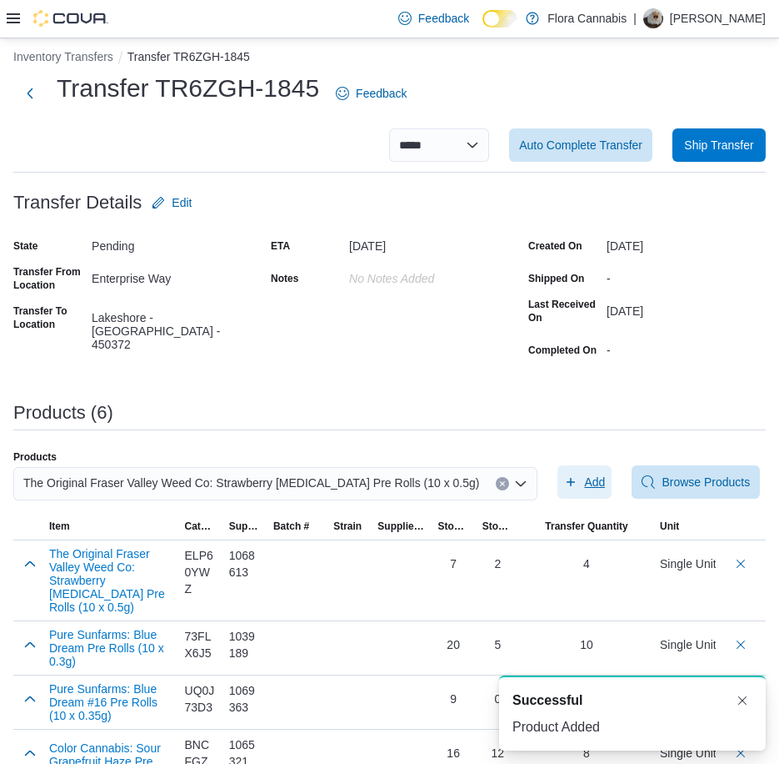
scroll to position [0, 0]
click at [499, 486] on icon "Clear input" at bounding box center [502, 483] width 7 height 7
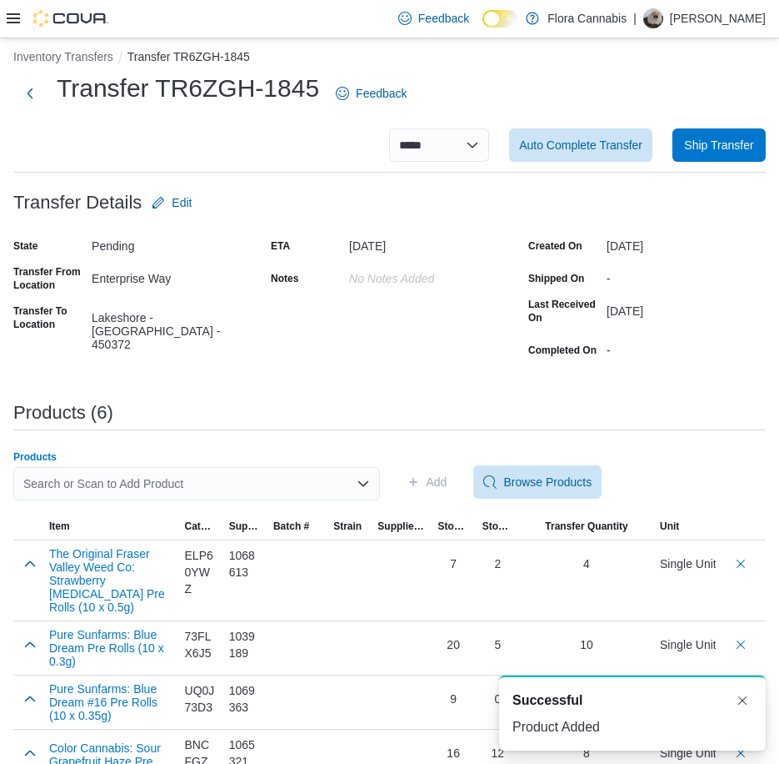
click at [318, 484] on div "Search or Scan to Add Product" at bounding box center [196, 483] width 367 height 33
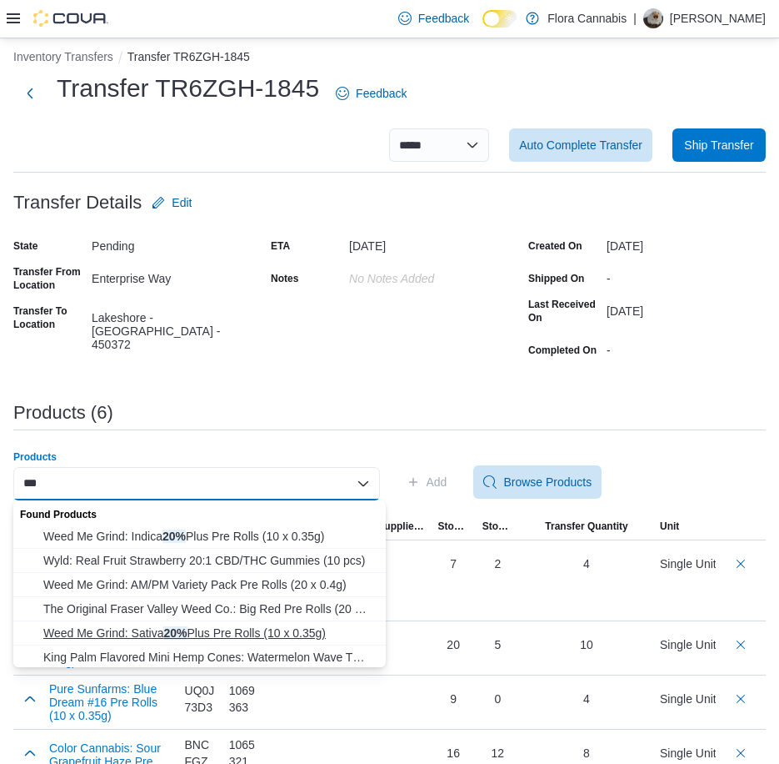
type input "***"
click at [254, 629] on span "Weed Me Grind: Sativa 20% Plus Pre Rolls (10 x 0.35g)" at bounding box center [209, 632] width 333 height 17
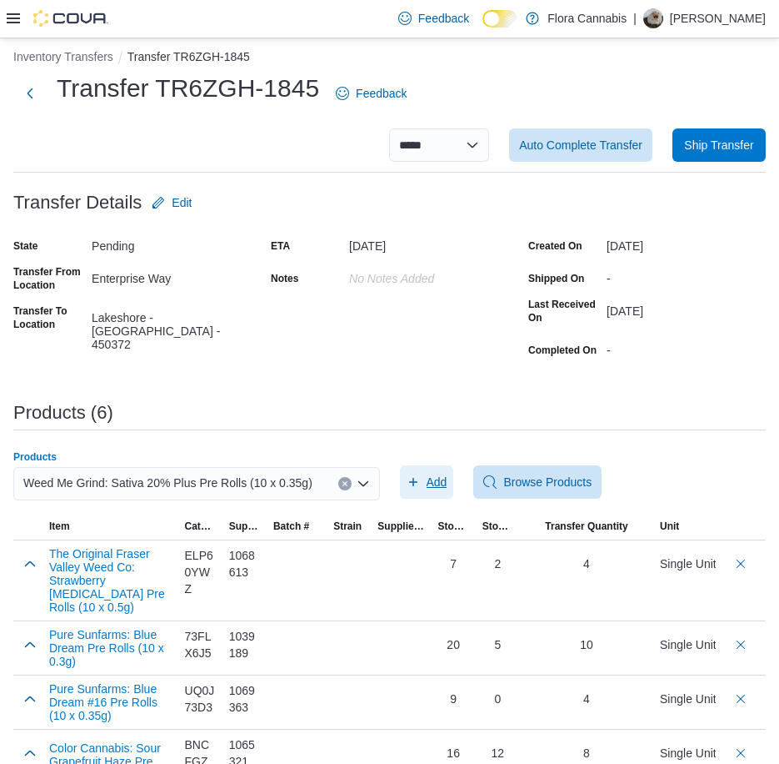
click at [420, 483] on icon "button" at bounding box center [413, 481] width 13 height 13
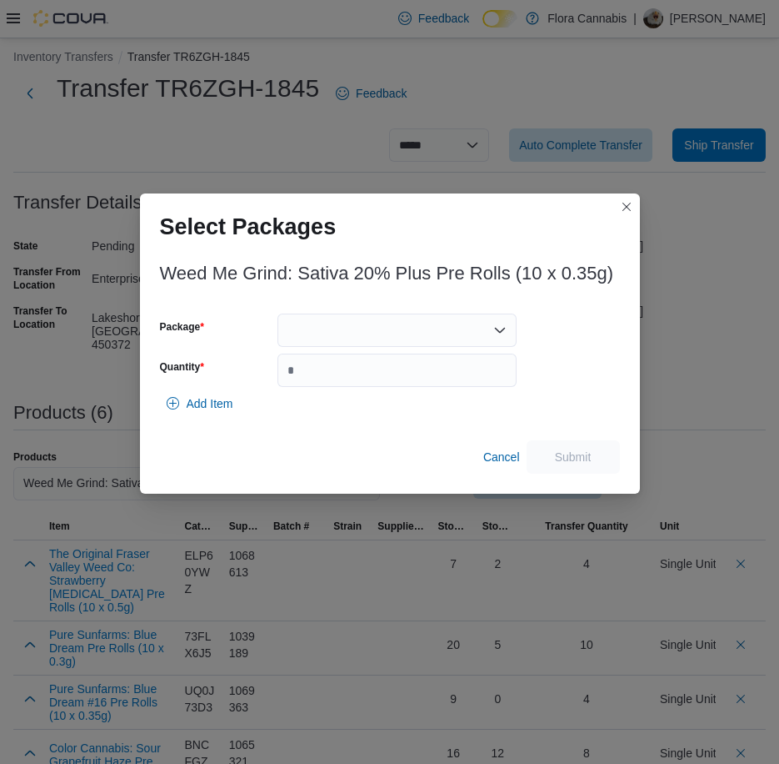
click at [407, 326] on div at bounding box center [397, 329] width 239 height 33
type input "*"
click at [553, 337] on div at bounding box center [574, 349] width 89 height 73
click at [494, 334] on icon "Open list of options" at bounding box center [500, 329] width 13 height 13
click at [390, 375] on span "H198DME-PR035" at bounding box center [407, 382] width 199 height 17
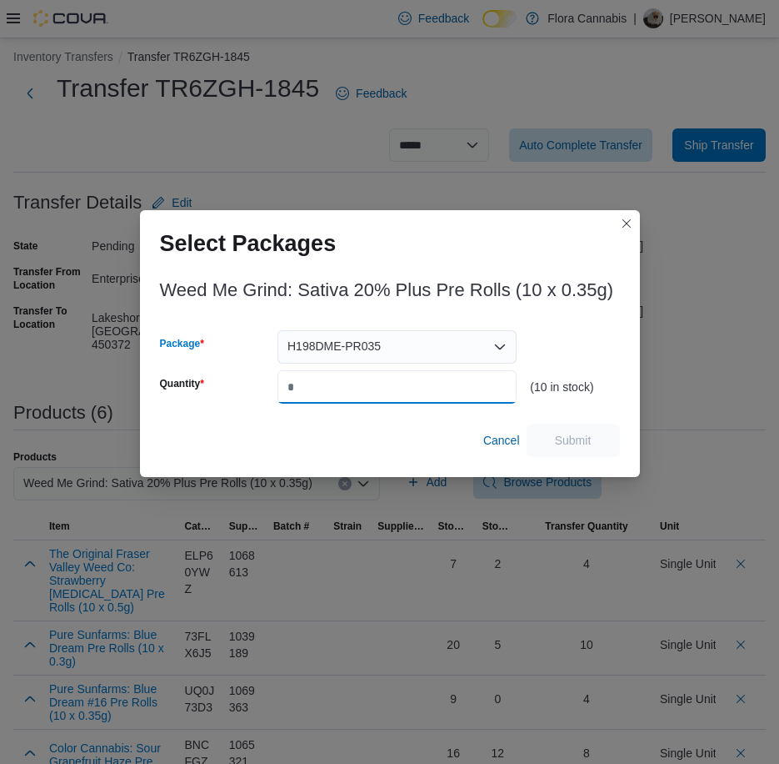
click at [405, 385] on input "Quantity" at bounding box center [397, 386] width 239 height 33
type input "*"
click at [564, 449] on span "Submit" at bounding box center [573, 439] width 73 height 33
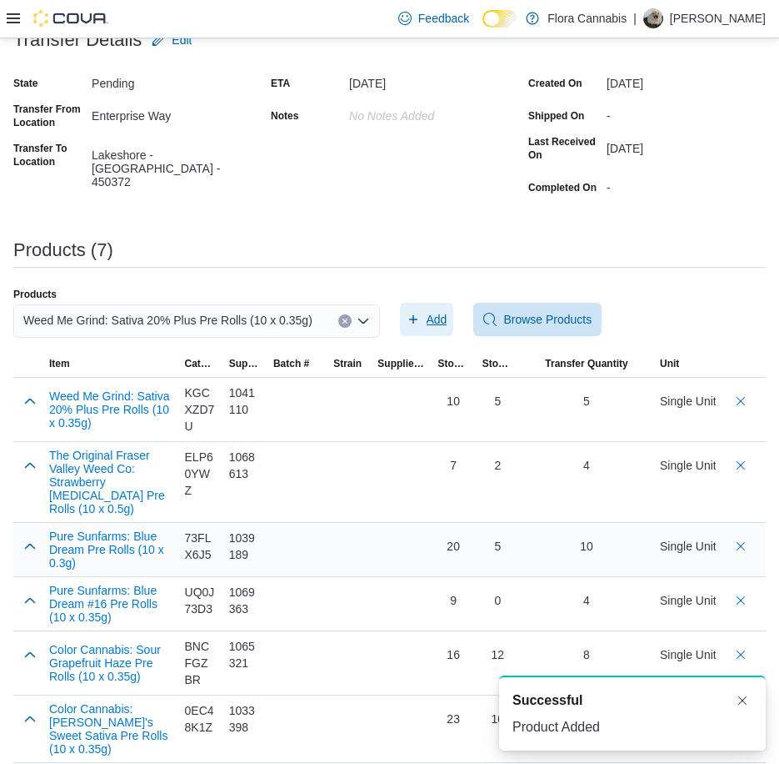
scroll to position [196, 0]
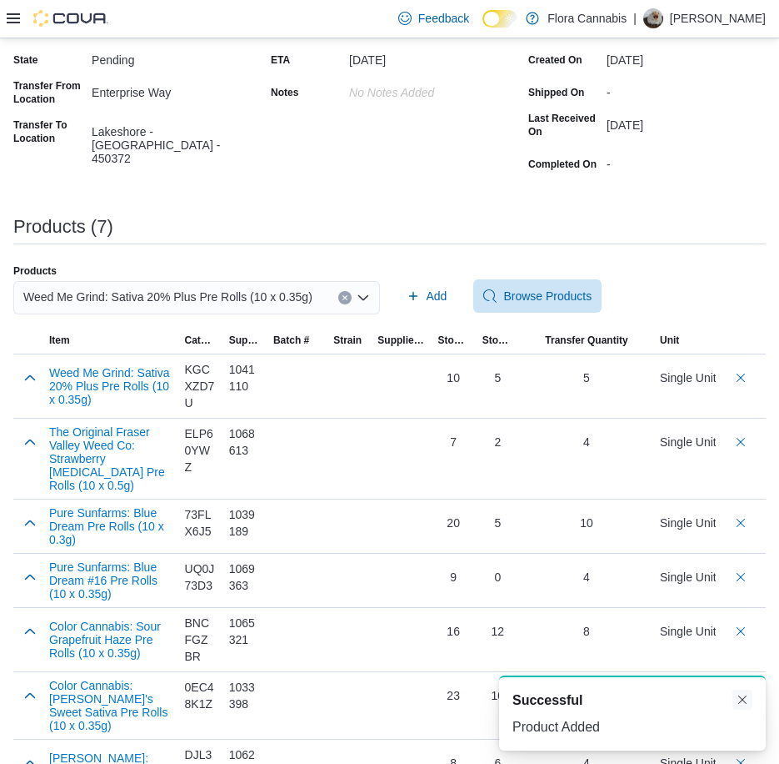
click at [744, 698] on button "Dismiss toast" at bounding box center [743, 699] width 20 height 20
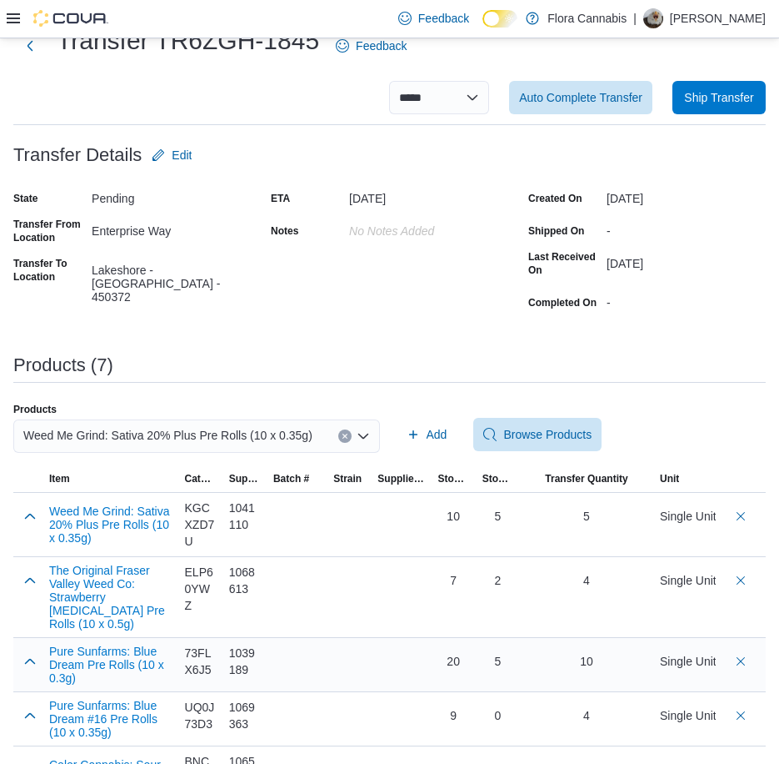
scroll to position [0, 0]
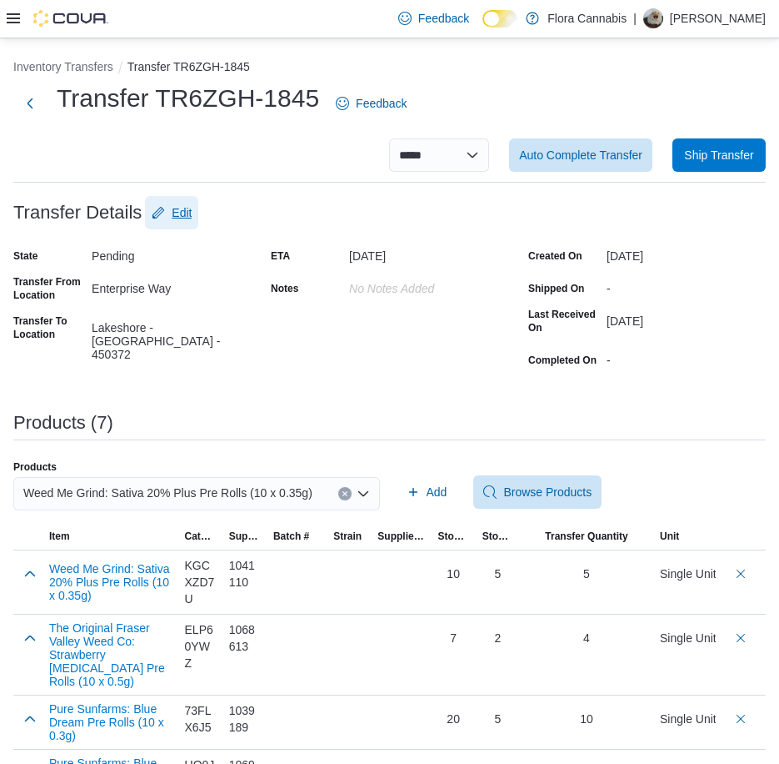
click at [169, 204] on span "Edit" at bounding box center [172, 212] width 40 height 33
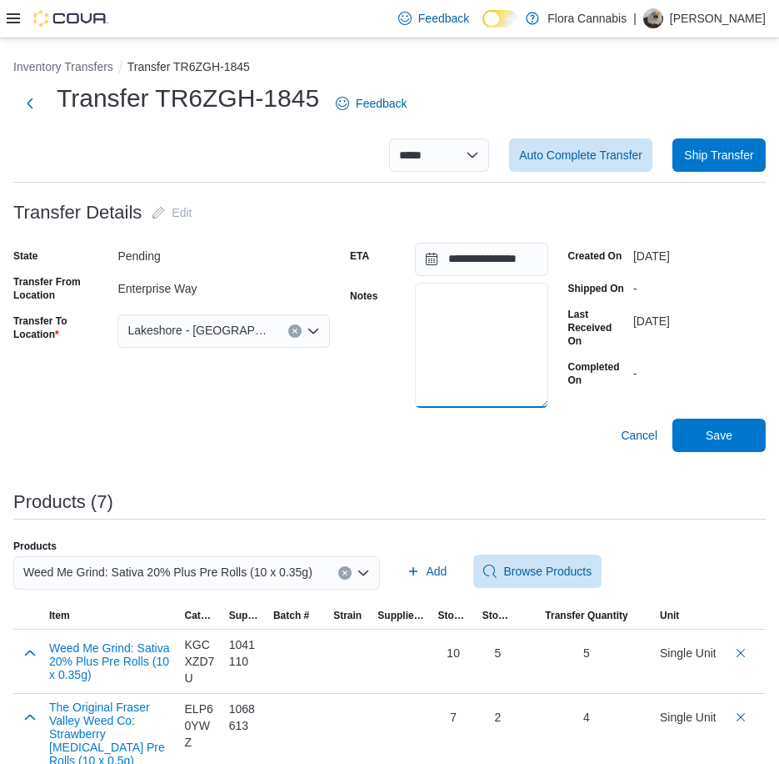
click at [445, 304] on textarea "Notes" at bounding box center [481, 345] width 133 height 125
type textarea "**********"
click at [709, 431] on span "Save" at bounding box center [719, 434] width 73 height 33
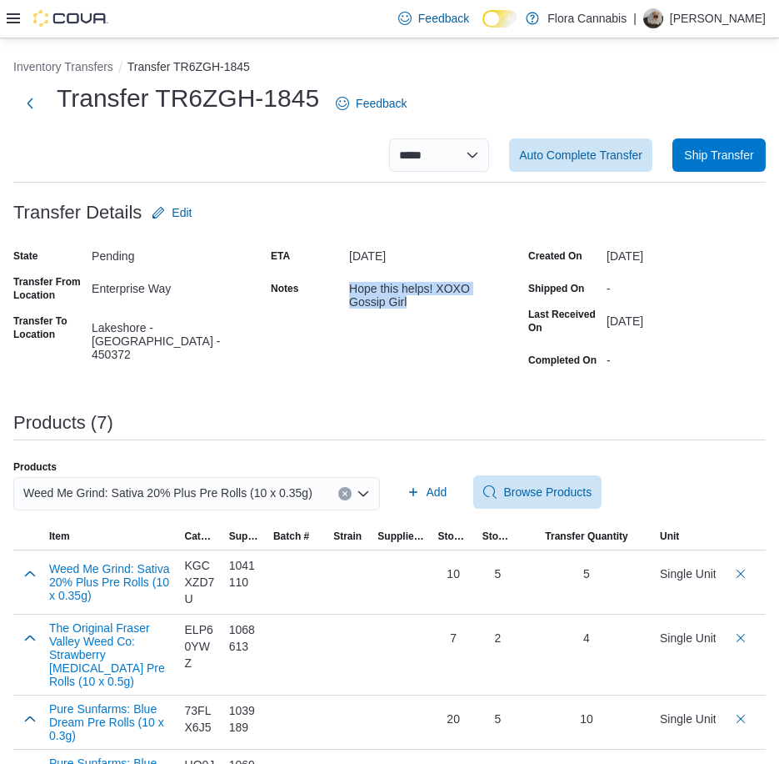
drag, startPoint x: 354, startPoint y: 293, endPoint x: 484, endPoint y: 298, distance: 130.1
click at [484, 298] on div "Hope this helps! XOXO Gossip Girl" at bounding box center [428, 291] width 159 height 33
drag, startPoint x: 484, startPoint y: 298, endPoint x: 481, endPoint y: 319, distance: 21.9
click at [481, 319] on div "ETA [DATE] Notes Hope this helps! XOXO Gossip Girl" at bounding box center [390, 308] width 238 height 130
click at [38, 103] on button "Next" at bounding box center [29, 102] width 33 height 33
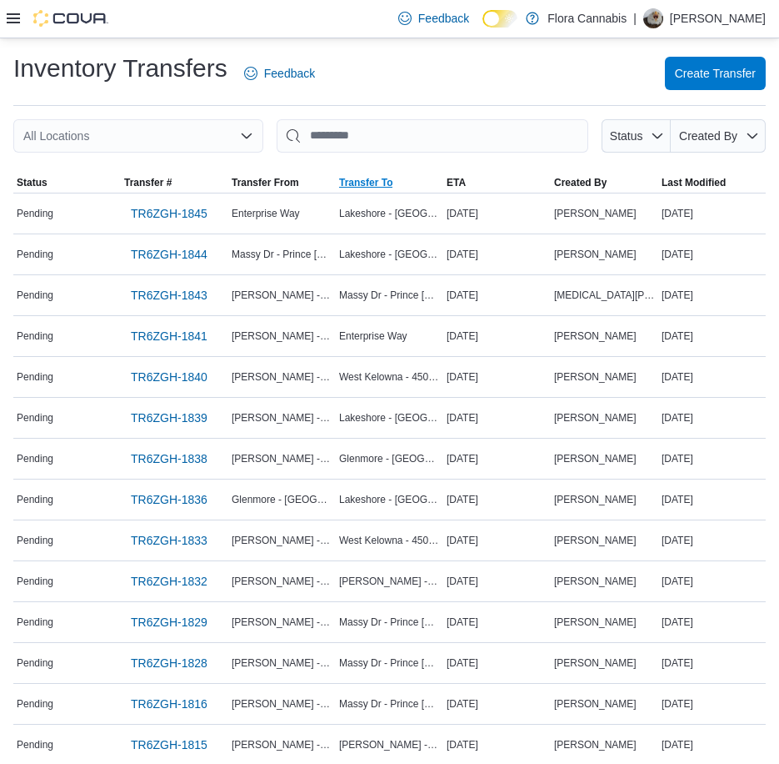
click at [393, 187] on span "Transfer To" at bounding box center [365, 182] width 53 height 13
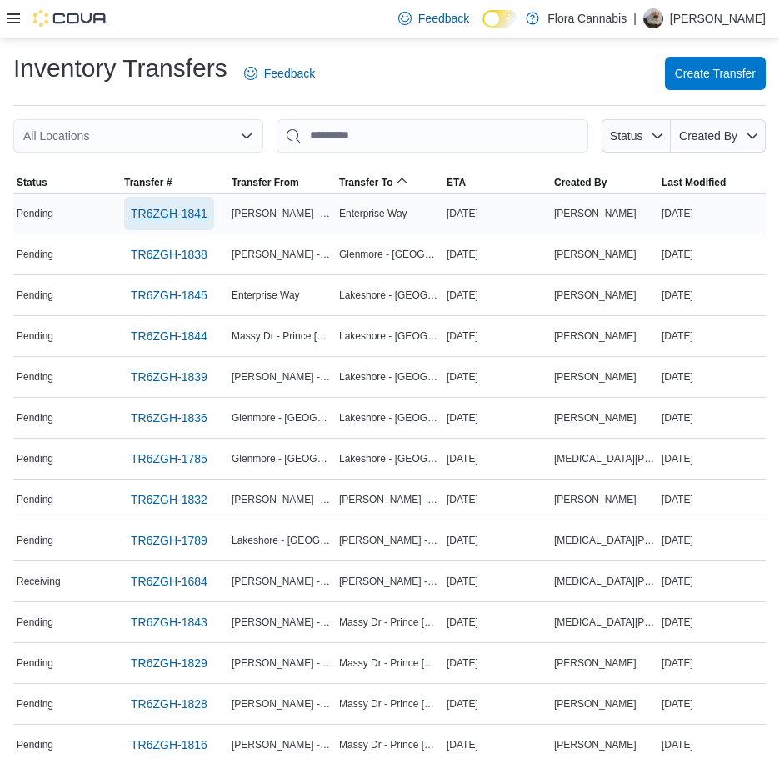
click at [158, 213] on span "TR6ZGH-1841" at bounding box center [169, 213] width 77 height 17
click at [297, 182] on span "Transfer From" at bounding box center [266, 182] width 68 height 13
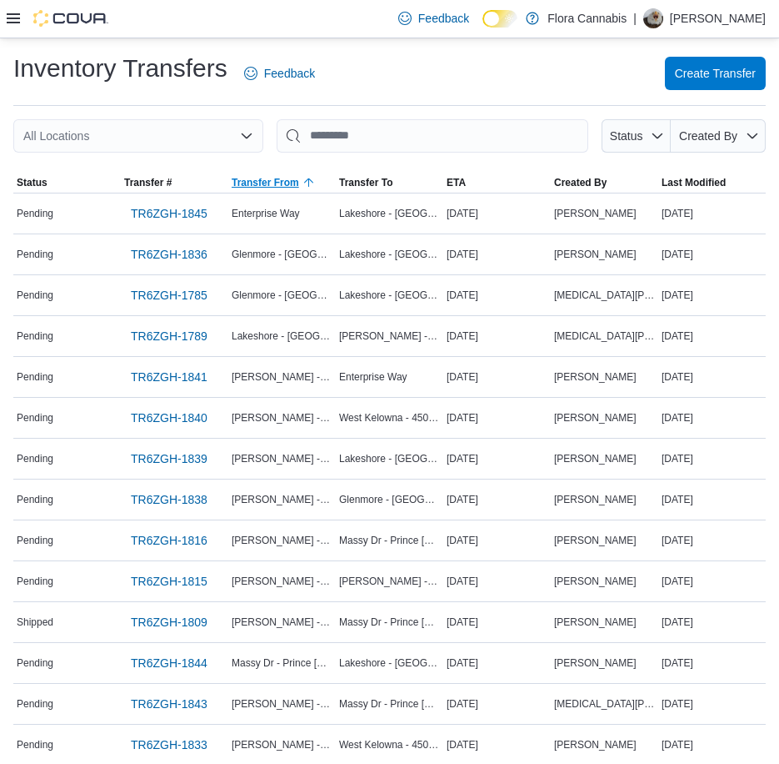
click at [297, 182] on span "Transfer From" at bounding box center [266, 182] width 68 height 13
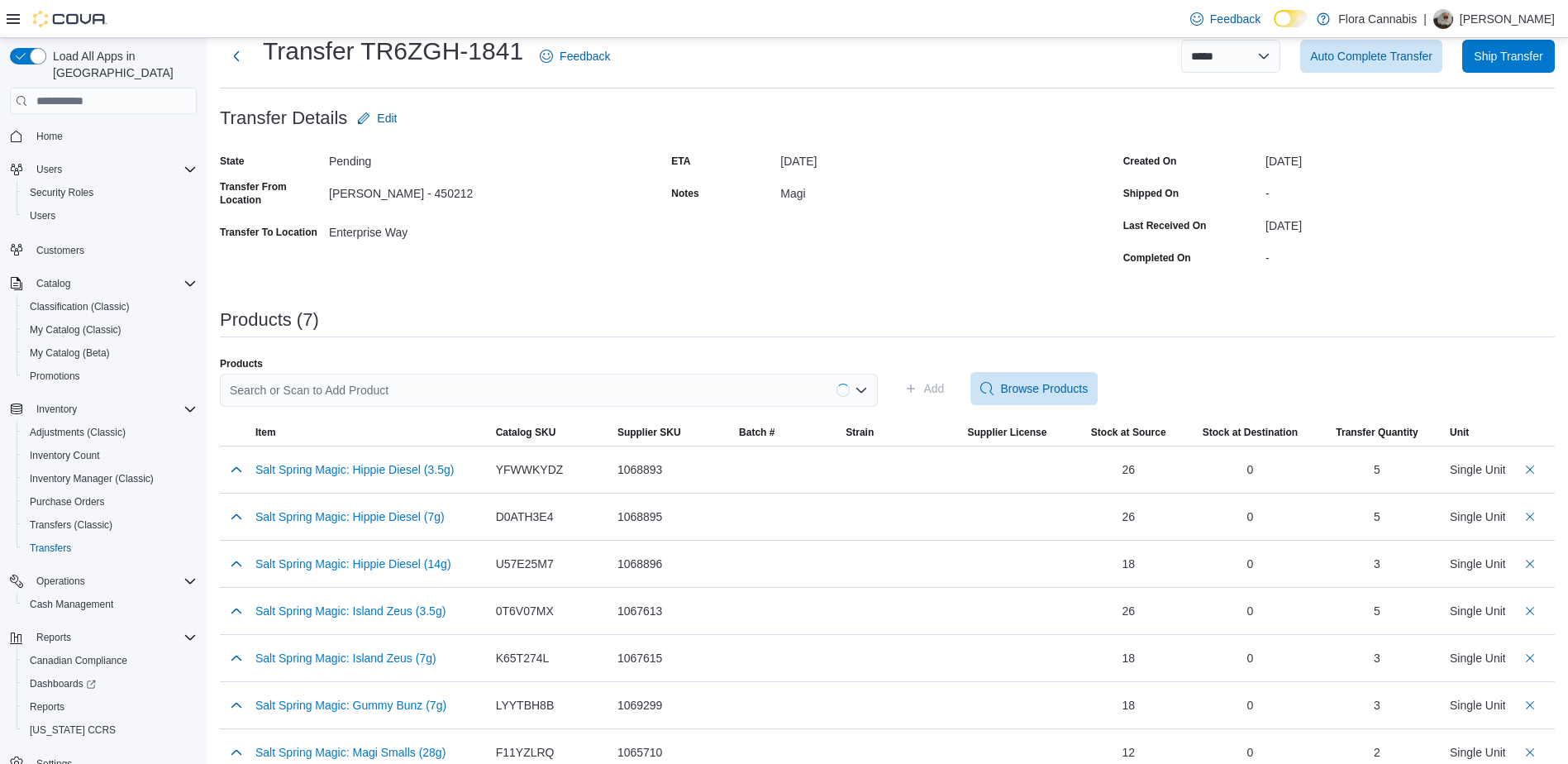
scroll to position [72, 0]
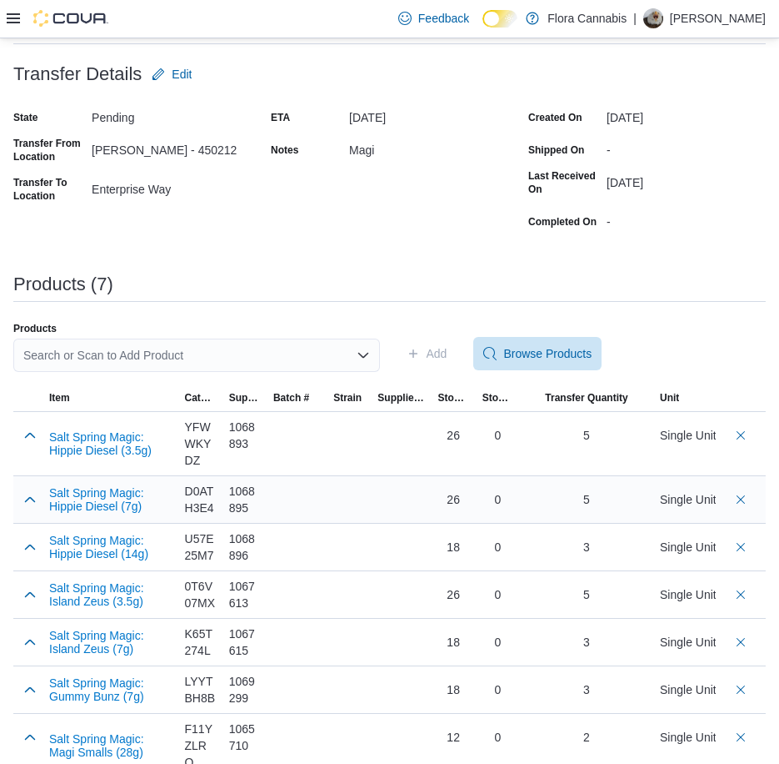
scroll to position [149, 0]
